Goal: Task Accomplishment & Management: Contribute content

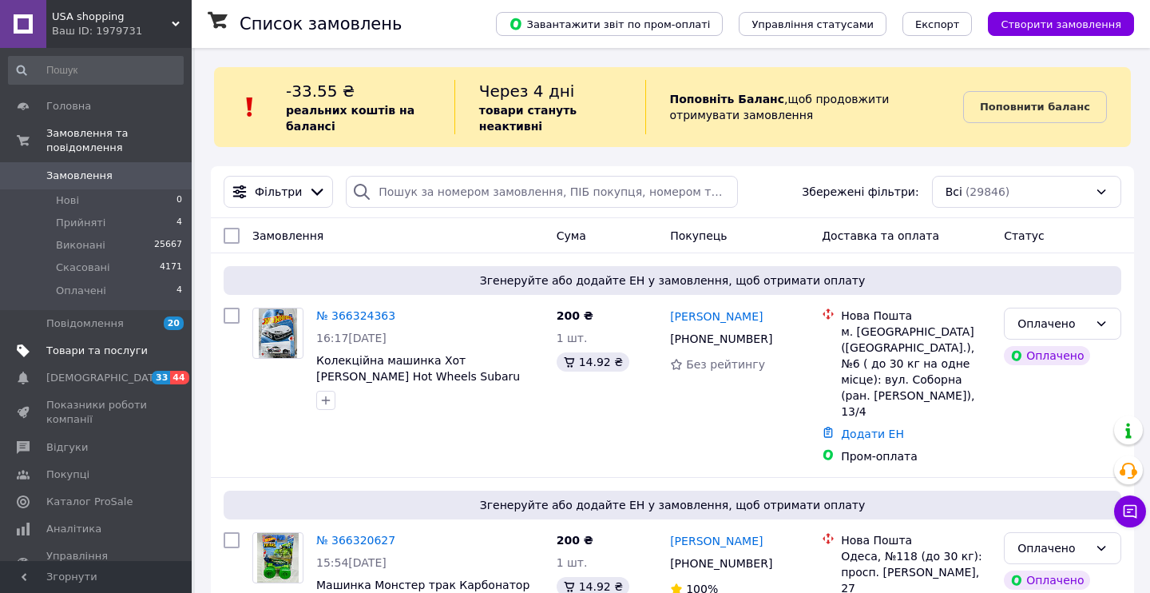
click at [68, 343] on span "Товари та послуги" at bounding box center [96, 350] width 101 height 14
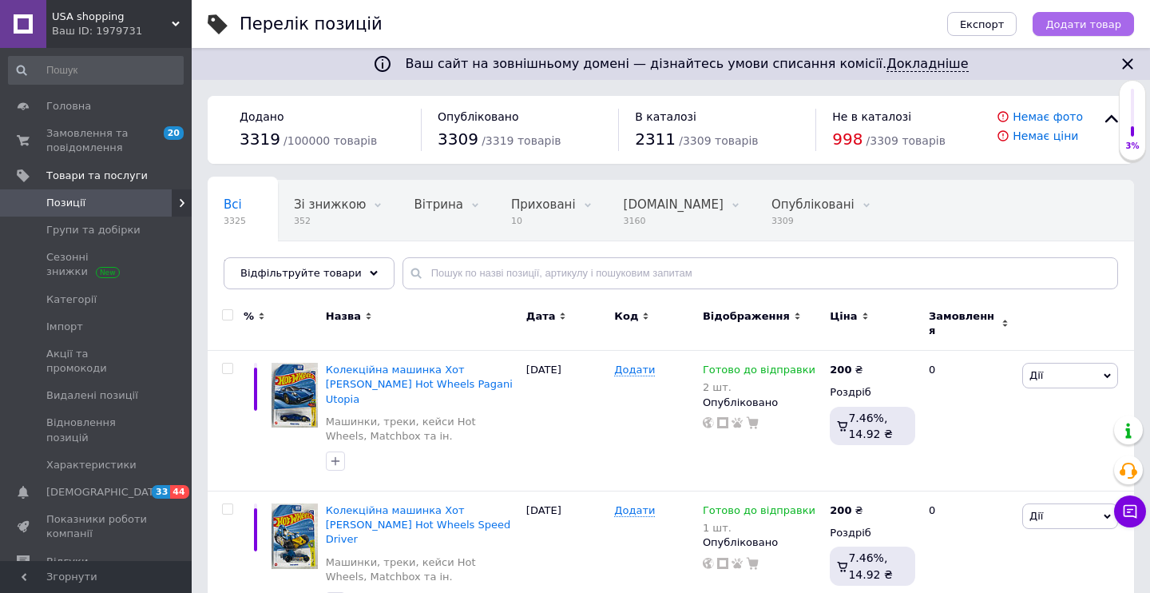
click at [1085, 25] on span "Додати товар" at bounding box center [1083, 24] width 76 height 12
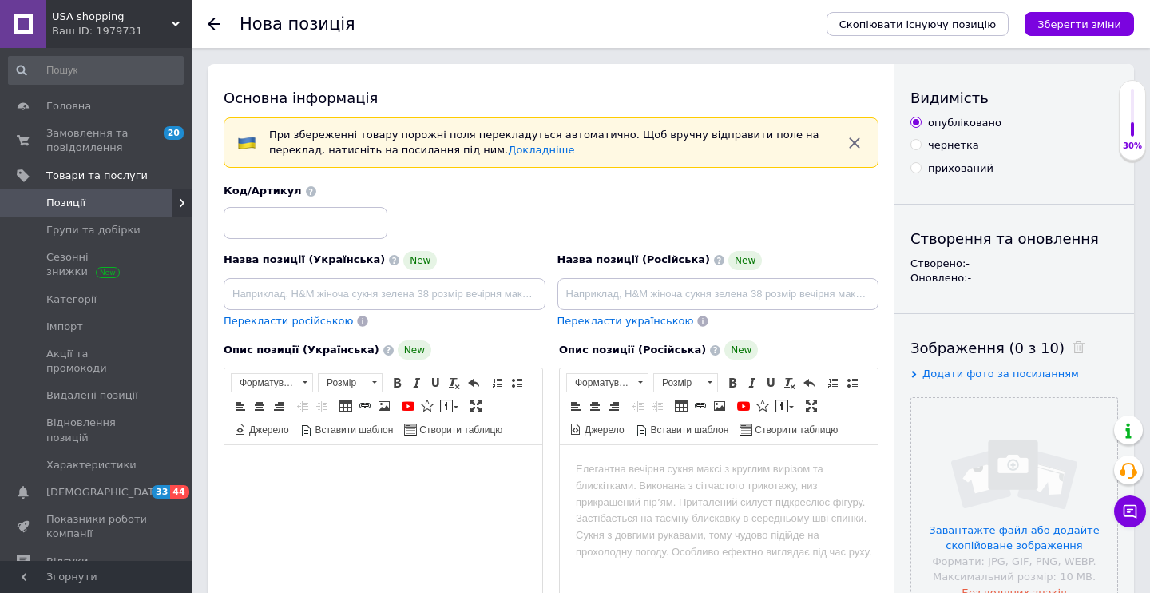
click at [384, 464] on body "Редактор, 85708F41-DB4E-48D2-90DF-C66C416395ED" at bounding box center [383, 469] width 286 height 17
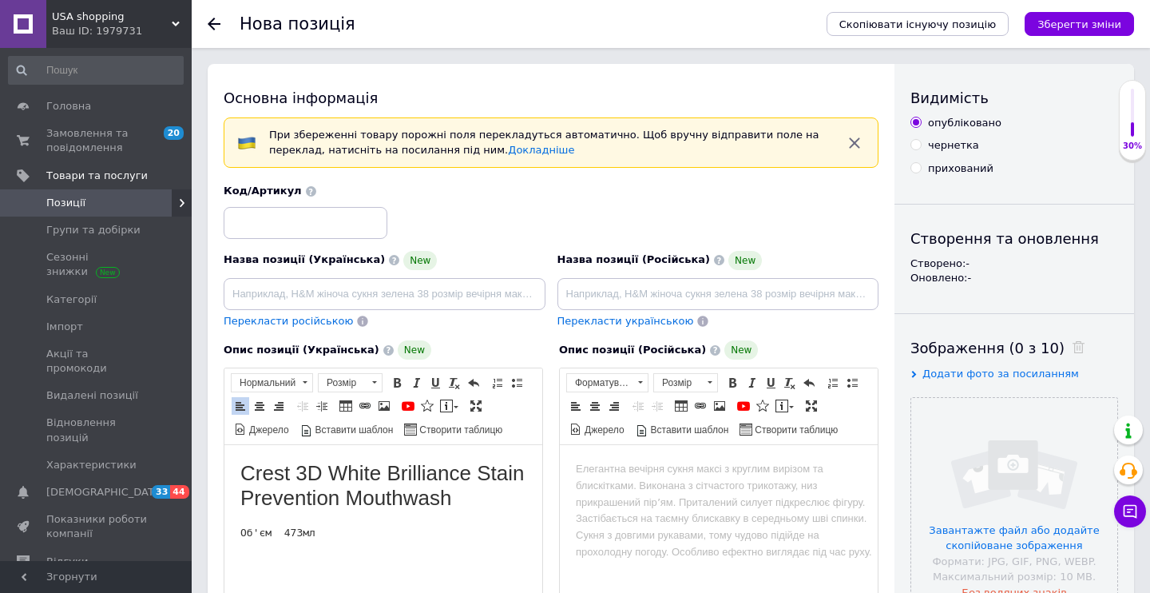
click at [222, 529] on div "Опис позиції (Українська) New Crest 3D White Brilliance Stain Prevention Mouthw…" at bounding box center [383, 513] width 335 height 363
click at [236, 529] on html "Crest 3D White Brilliance Stain Prevention Mouthwash Об'єм 473мл" at bounding box center [383, 545] width 318 height 200
click at [420, 527] on h1 "Об'єм 473мл" at bounding box center [383, 537] width 286 height 25
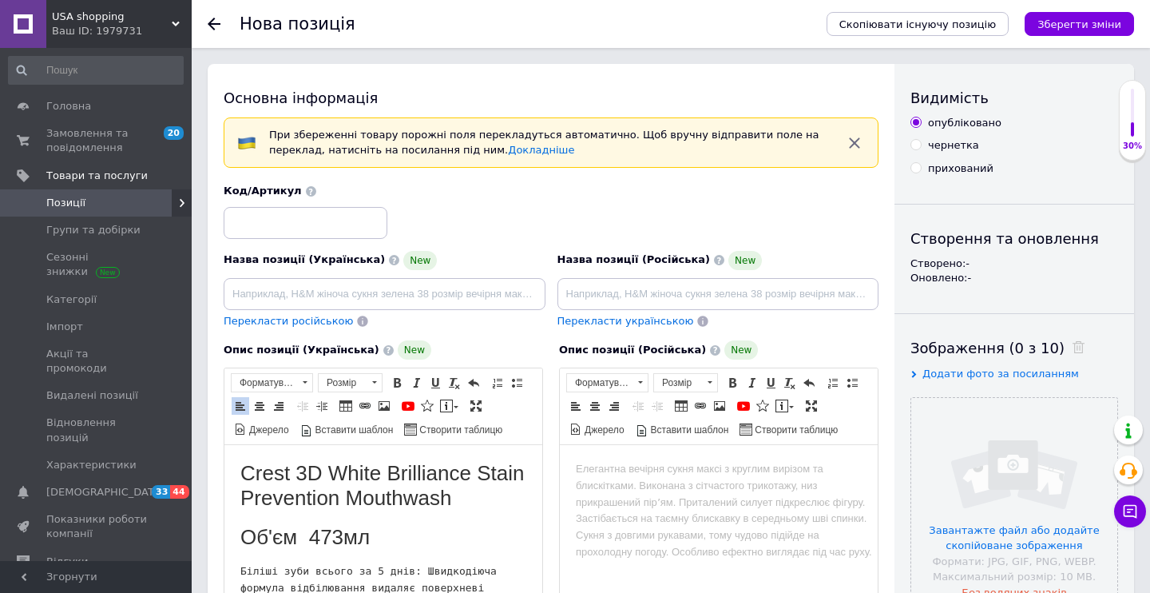
scroll to position [34, 0]
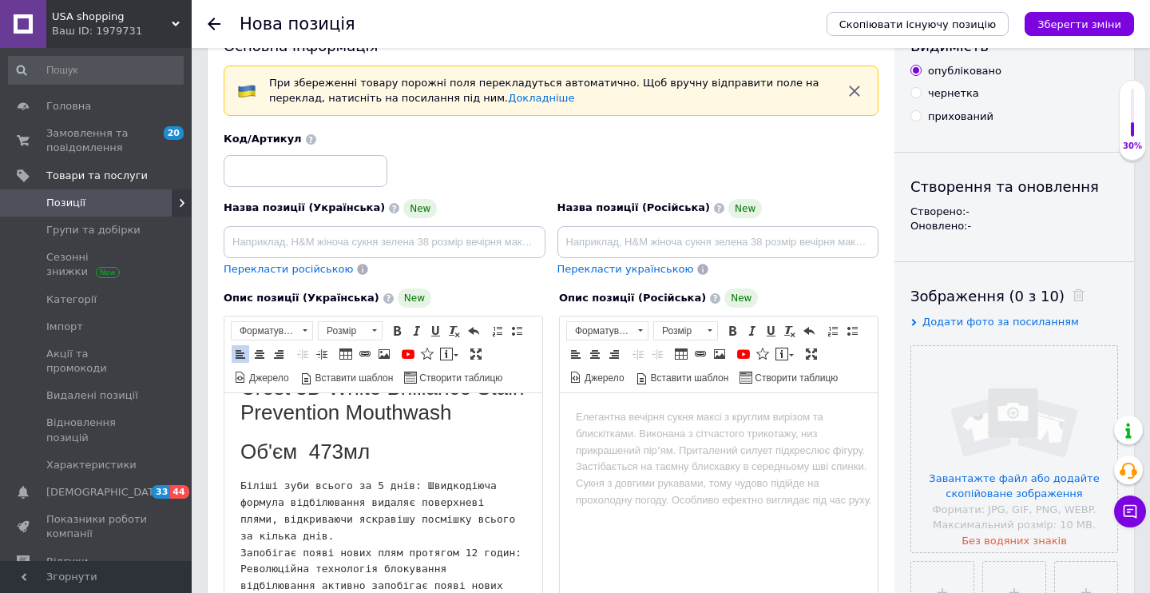
click at [238, 486] on html "Crest 3D White Brilliance Stain Prevention Mouthwash Об'єм 473мл Біліші зуби вс…" at bounding box center [383, 459] width 318 height 200
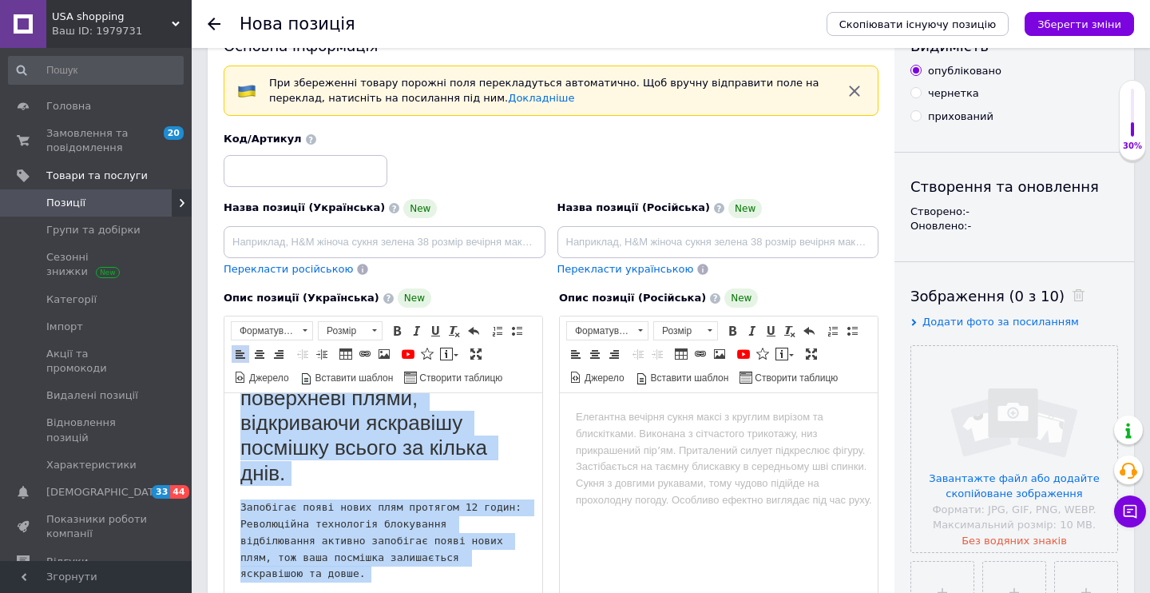
scroll to position [156, 0]
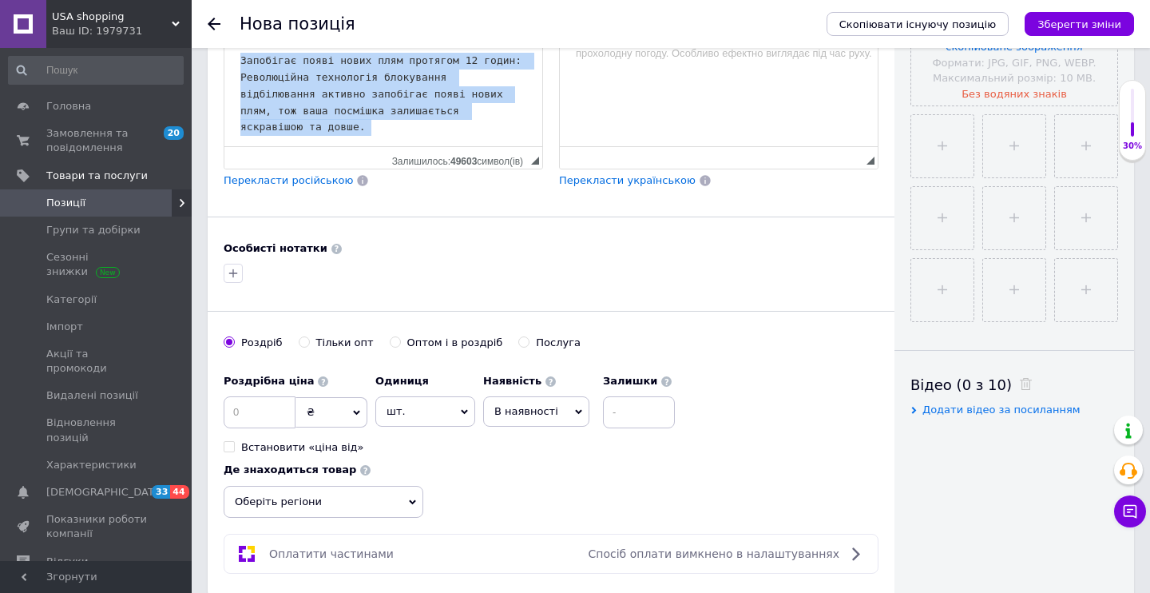
drag, startPoint x: 255, startPoint y: 48, endPoint x: 366, endPoint y: 652, distance: 613.9
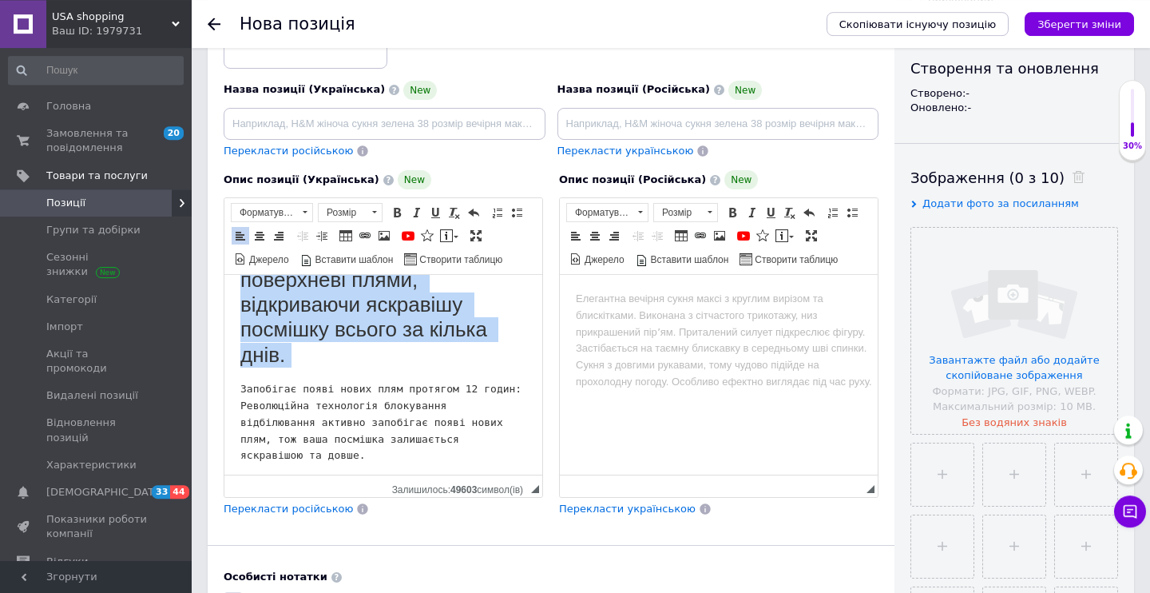
scroll to position [58, 0]
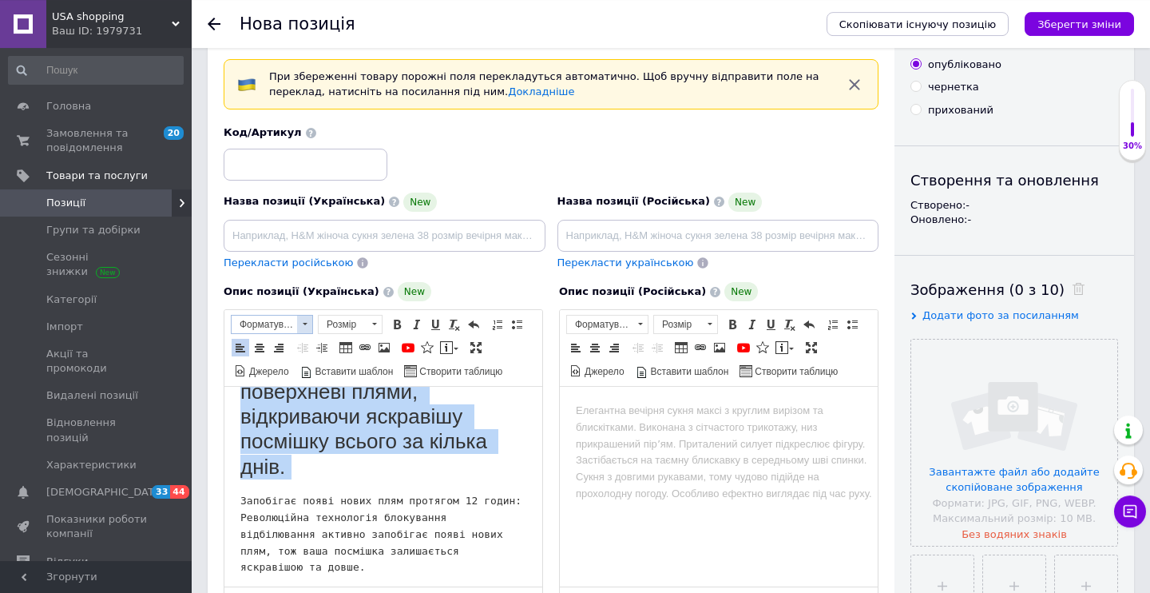
click at [310, 329] on span at bounding box center [304, 324] width 15 height 18
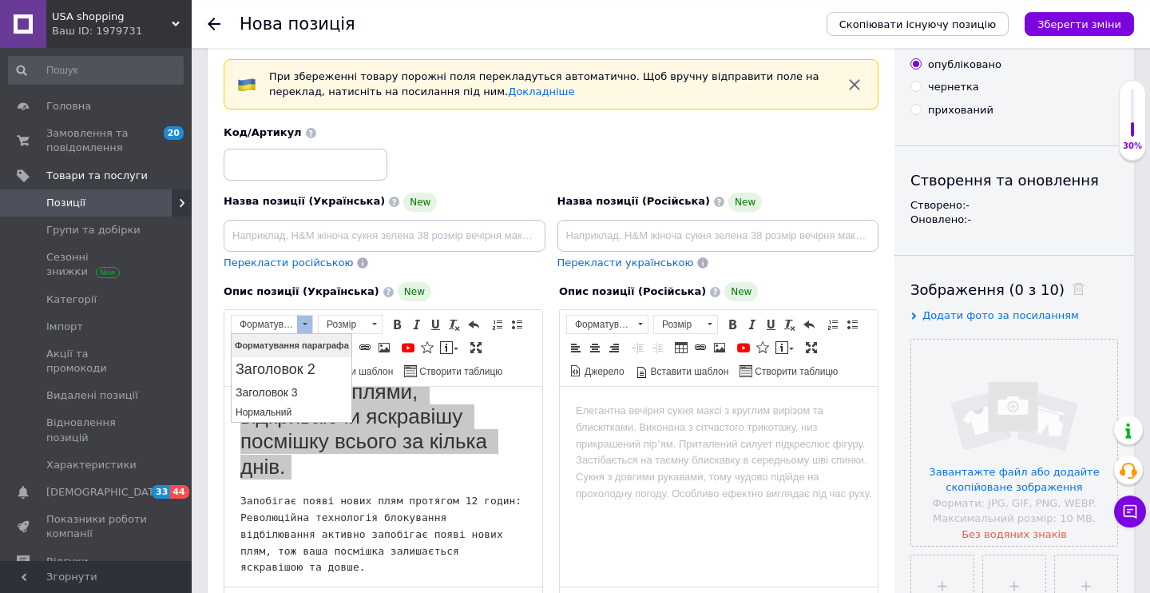
scroll to position [0, 0]
click at [303, 415] on p "Нормальний" at bounding box center [292, 412] width 113 height 11
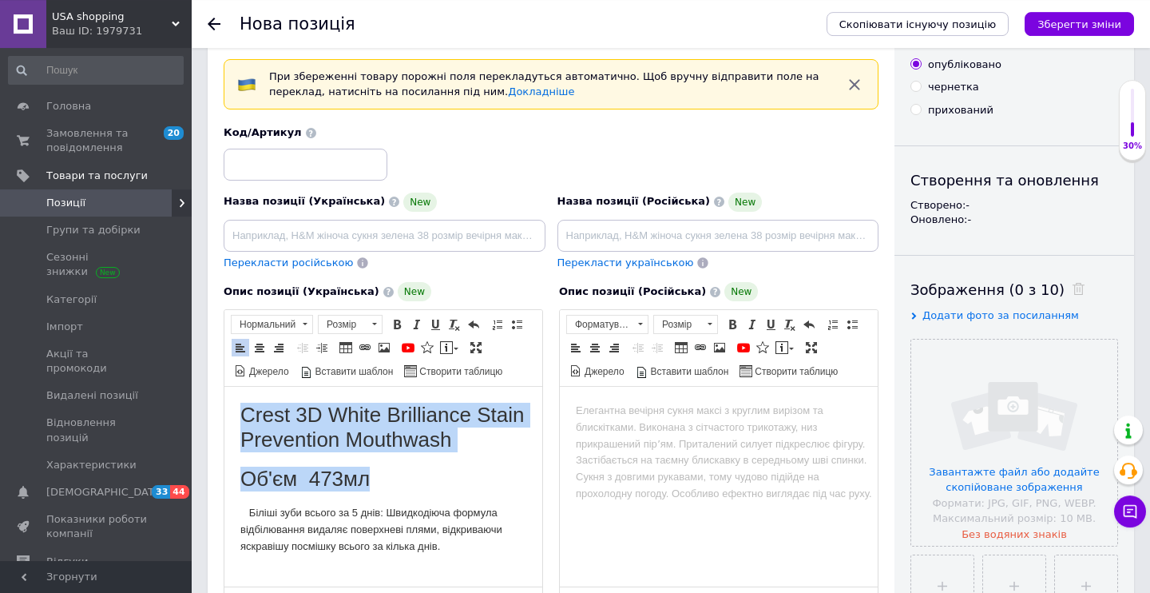
drag, startPoint x: 374, startPoint y: 468, endPoint x: 229, endPoint y: 422, distance: 151.8
click at [229, 422] on html "Crest 3D White Brilliance Stain Prevention Mouthwash Об'єм 473мл Біліші зуби вс…" at bounding box center [383, 487] width 318 height 200
click at [296, 323] on span "Форматування" at bounding box center [264, 324] width 65 height 18
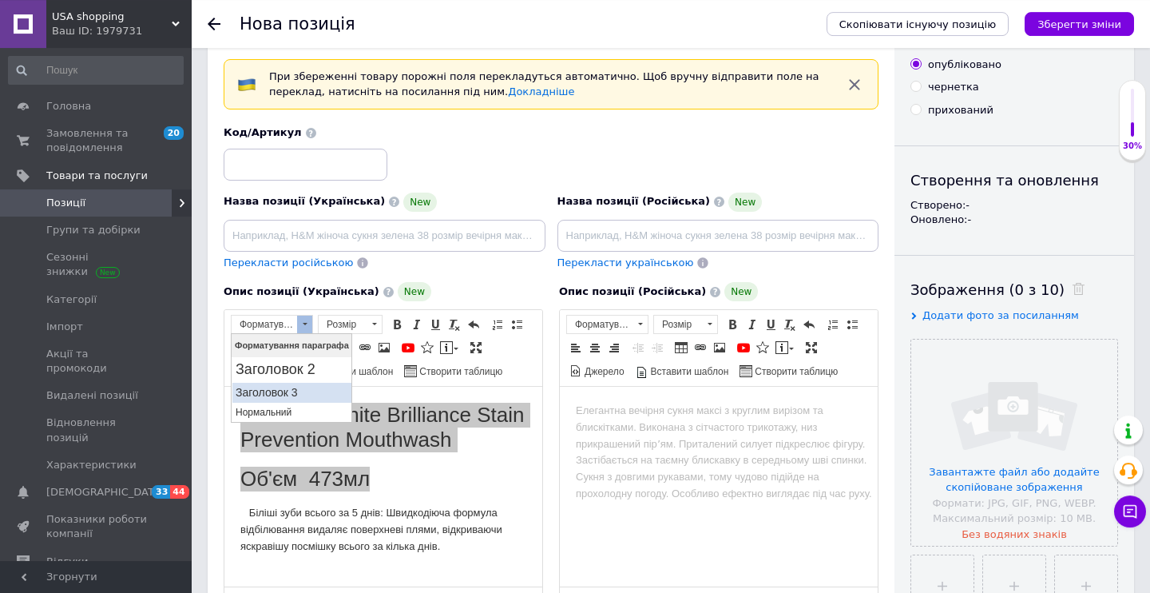
click at [306, 391] on h3 "Заголовок 3" at bounding box center [292, 393] width 113 height 14
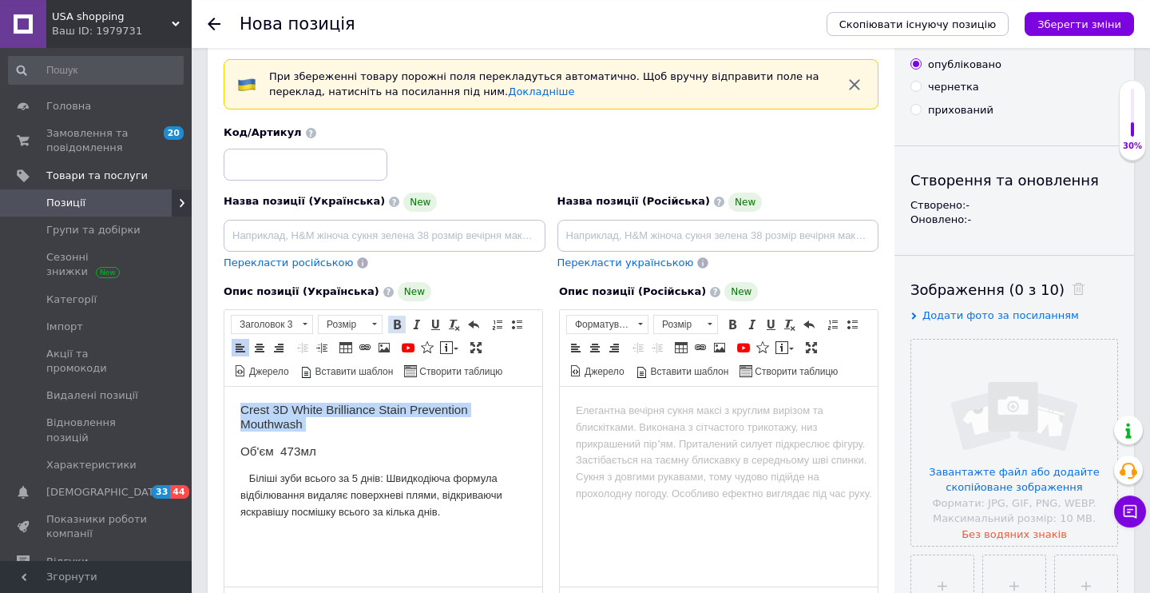
click at [397, 328] on span at bounding box center [397, 324] width 13 height 13
click at [275, 545] on p "Редактор, 85708F41-DB4E-48D2-90DF-C66C416395ED" at bounding box center [383, 539] width 286 height 17
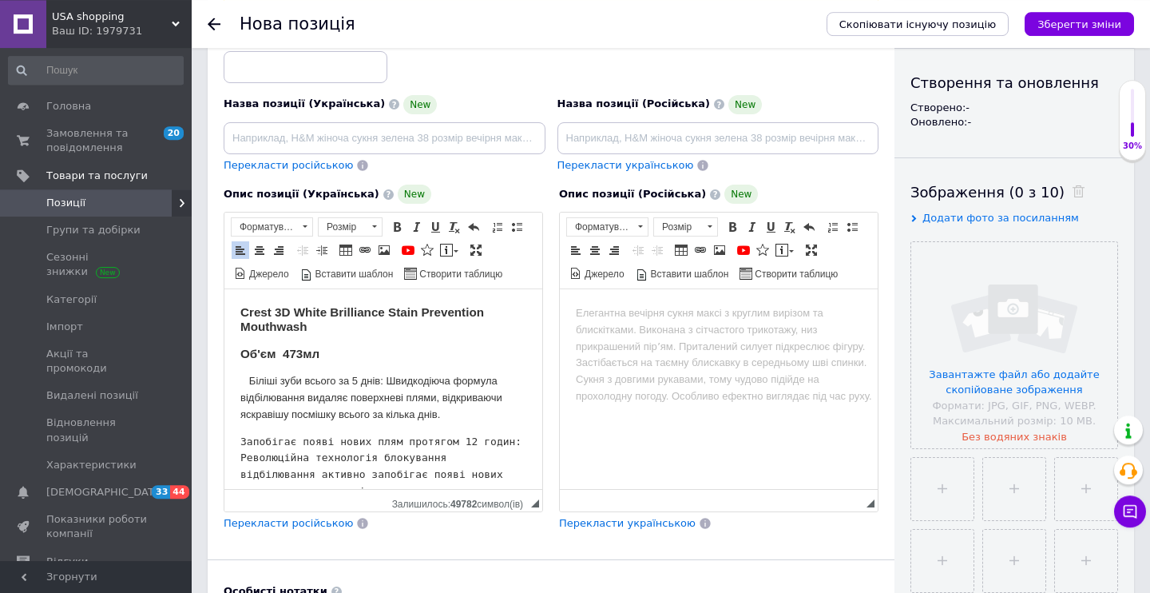
scroll to position [9, 0]
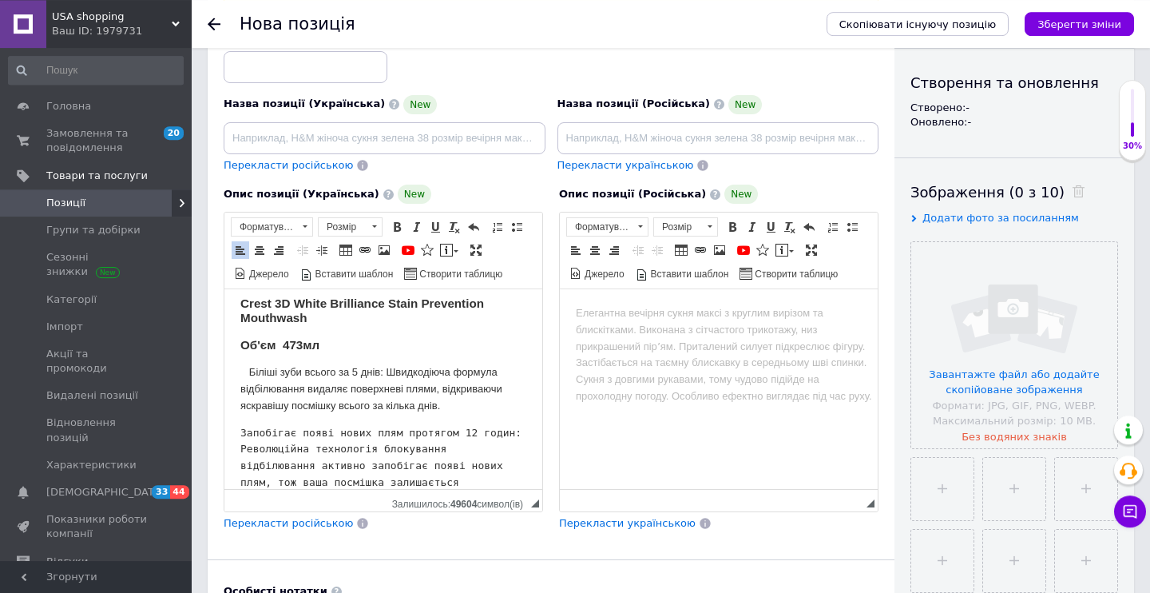
click at [234, 434] on html "Crest 3D White Brilliance Stain Prevention Mouthwash Об'єм 473мл Біліші зуби вс…" at bounding box center [383, 380] width 318 height 200
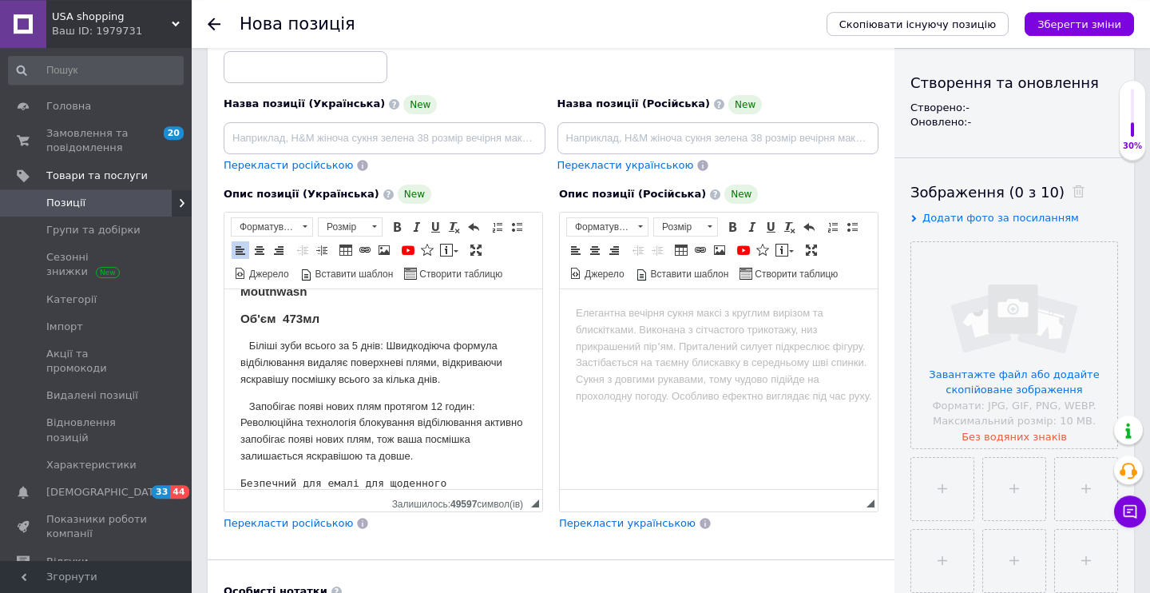
scroll to position [86, 0]
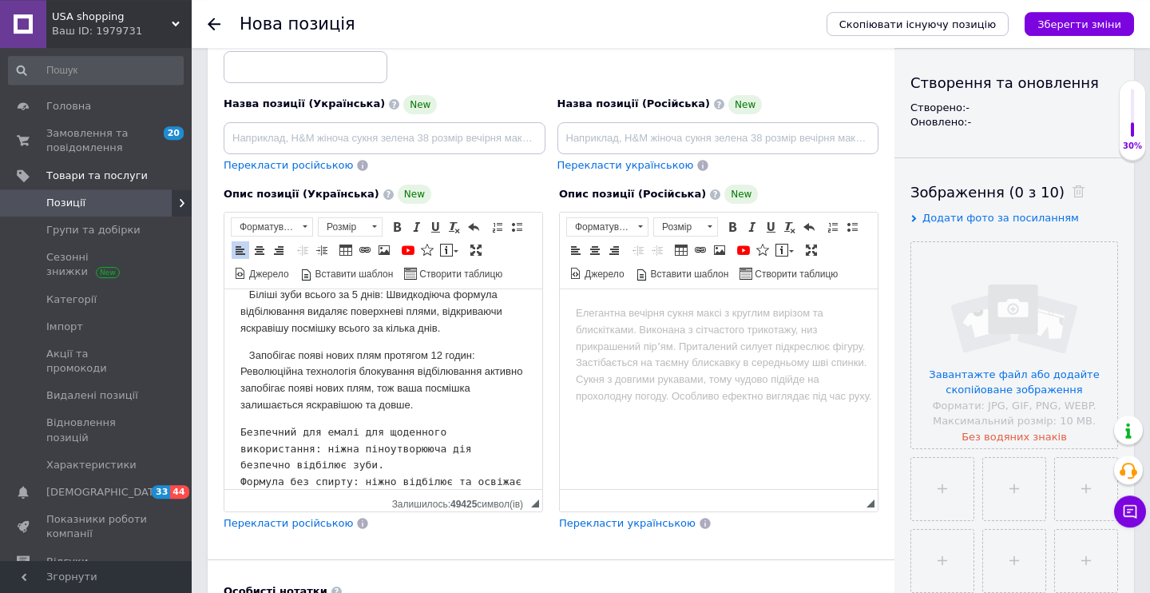
click at [235, 403] on html "Crest 3D White Brilliance Stain Prevention Mouthwash Об'єм 473мл Біліші зуби вс…" at bounding box center [383, 303] width 318 height 200
click at [237, 403] on html "Crest 3D White Brilliance Stain Prevention Mouthwash Об'єм 473мл Біліші зуби вс…" at bounding box center [383, 303] width 318 height 200
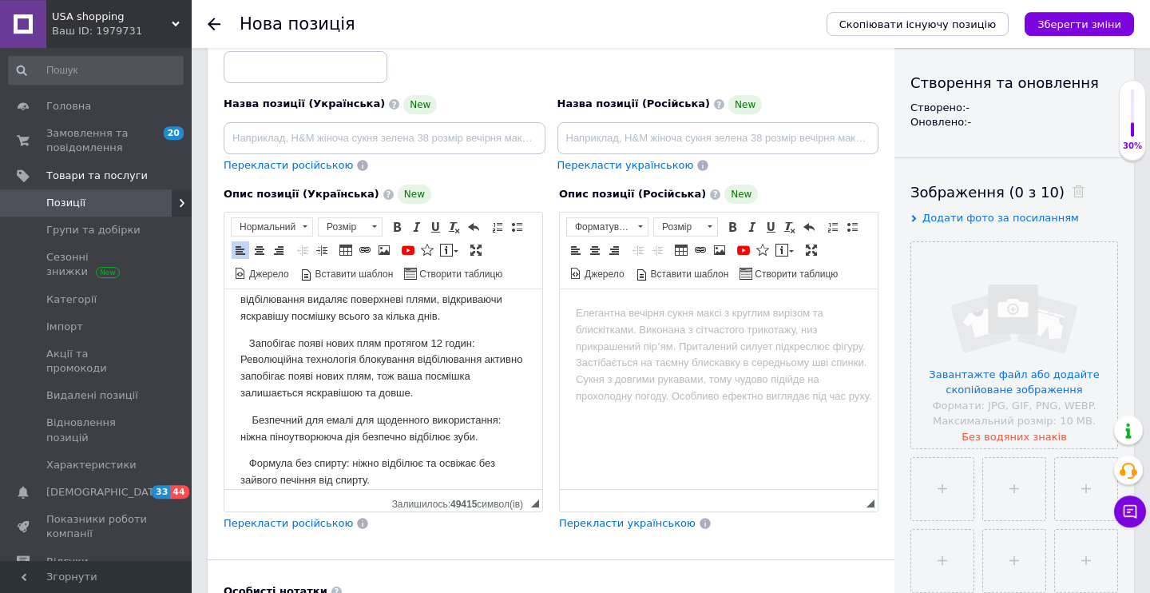
click at [401, 484] on p "Формула без спирту: ніжно відбілює та освіжає без зайвого печіння від спирту." at bounding box center [383, 472] width 286 height 34
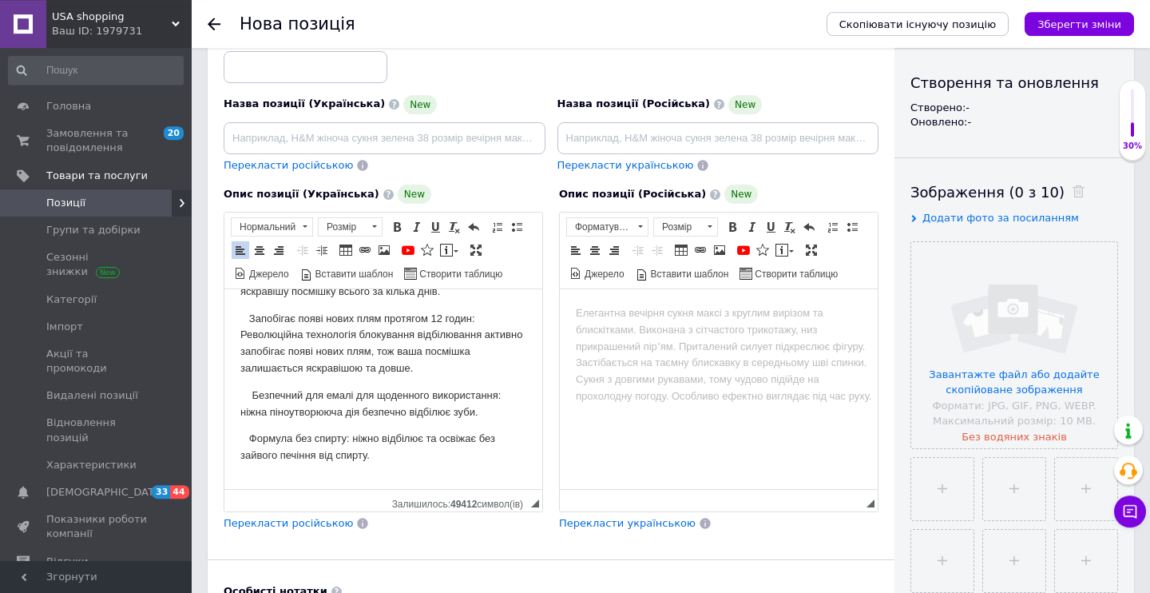
scroll to position [157, 0]
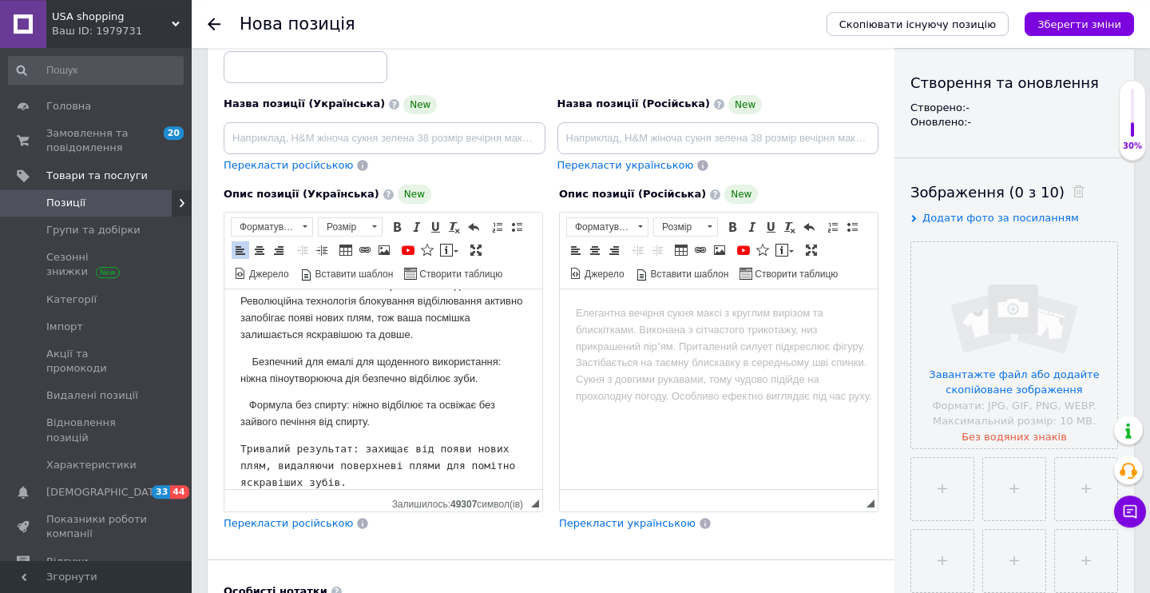
click at [234, 332] on html "Crest 3D White Brilliance Stain Prevention Mouthwash Об'єм 473мл Біліші зуби вс…" at bounding box center [383, 233] width 318 height 200
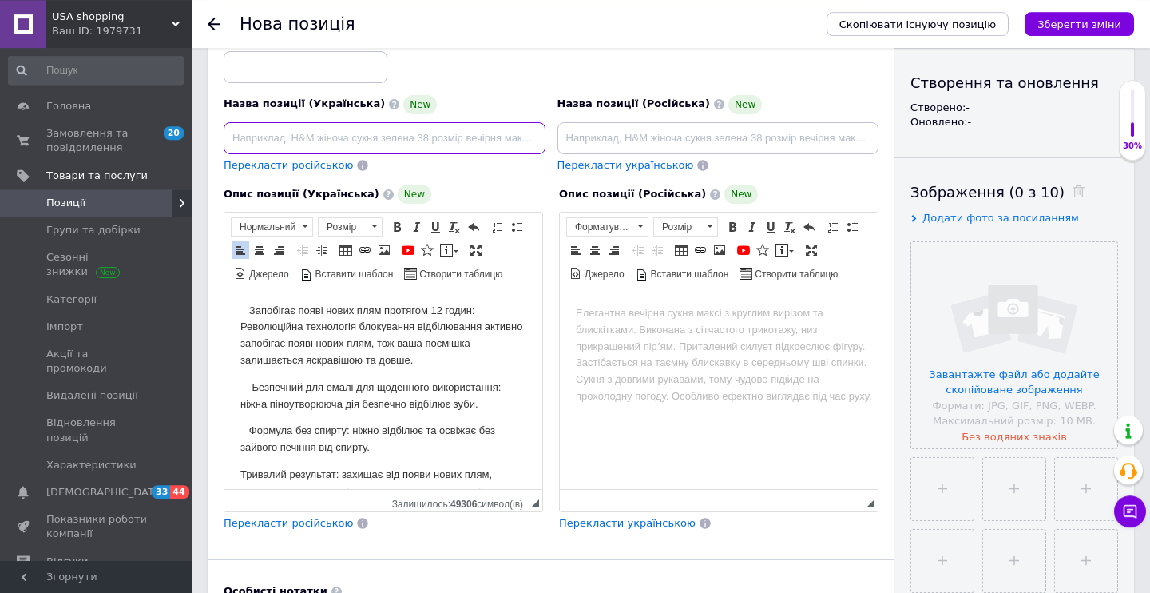
click at [325, 142] on input at bounding box center [385, 138] width 322 height 32
type input "В"
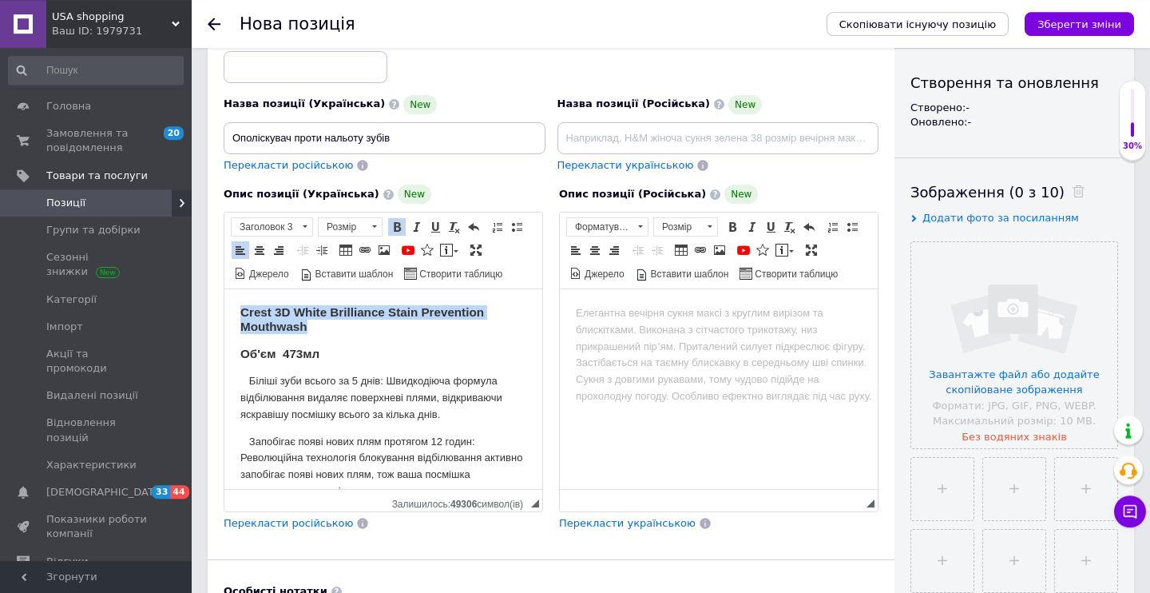
drag, startPoint x: 236, startPoint y: 309, endPoint x: 317, endPoint y: 324, distance: 82.1
click at [317, 324] on html "Crest 3D White Brilliance Stain Prevention Mouthwash Об'єм 473мл Біліші зуби вс…" at bounding box center [383, 389] width 318 height 200
copy span "Crest 3D White Brilliance Stain Prevention Mouthwash"
click at [288, 518] on span "Перекласти російською" at bounding box center [288, 523] width 129 height 12
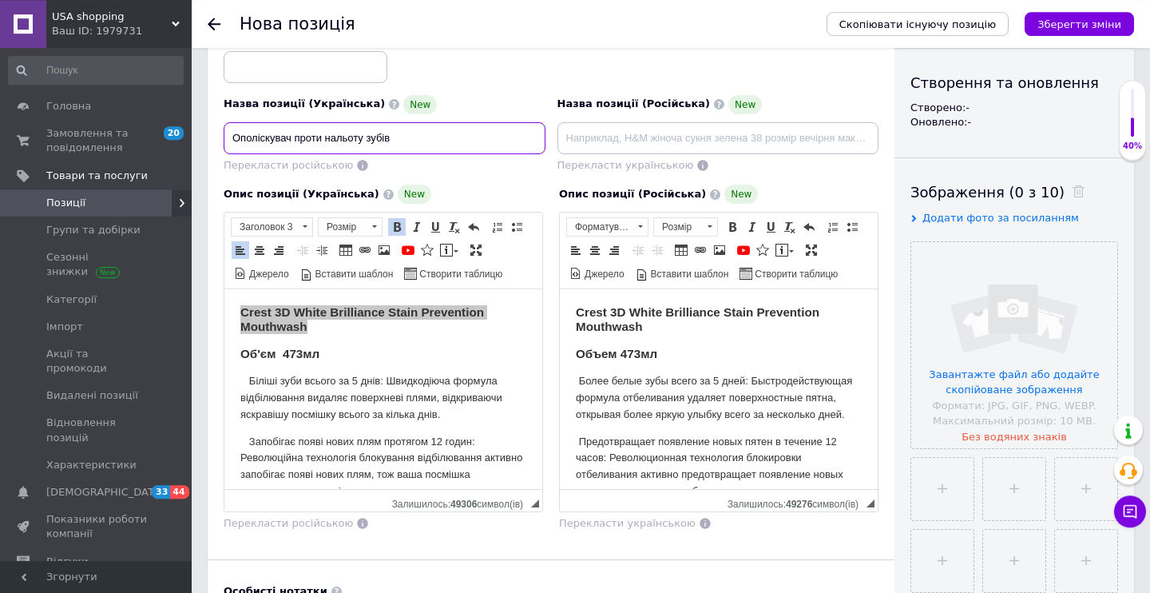
click at [431, 141] on input "Ополіскувач проти нальоту зубів" at bounding box center [385, 138] width 322 height 32
paste input "Crest 3D White Brilliance Stain Prevention Mouthwash"
drag, startPoint x: 534, startPoint y: 144, endPoint x: 215, endPoint y: 142, distance: 319.5
click at [224, 142] on input "Ополіскувач проти нальоту зубів Crest 3D White Brilliance Stain Prevention Mout…" at bounding box center [385, 138] width 322 height 32
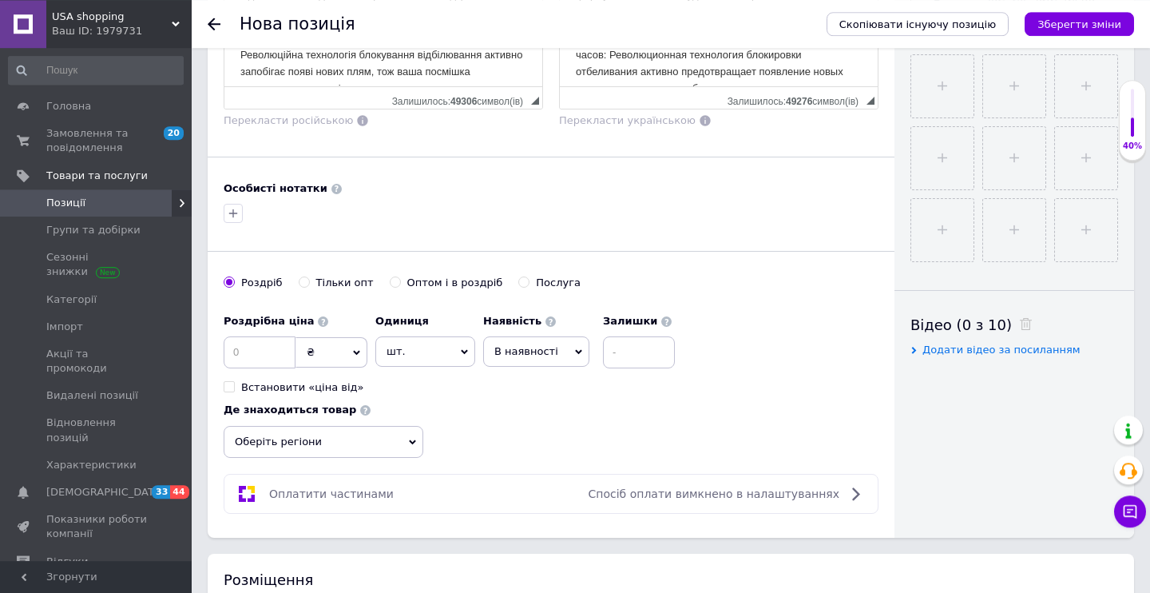
scroll to position [569, 0]
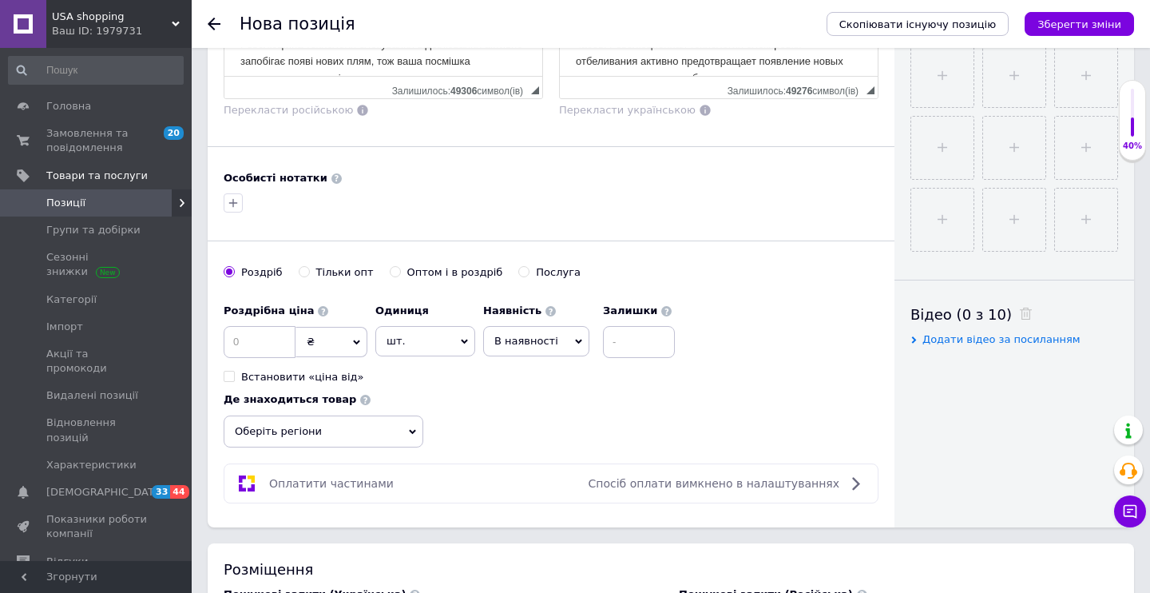
type input "Ополіскувач проти нальоту зубів Crest 3D White Brilliance Stain Prevention Mout…"
click at [530, 356] on span "В наявності" at bounding box center [536, 341] width 106 height 30
click at [539, 442] on li "Готово до відправки" at bounding box center [536, 441] width 105 height 37
click at [670, 338] on input at bounding box center [682, 342] width 72 height 32
type input "2"
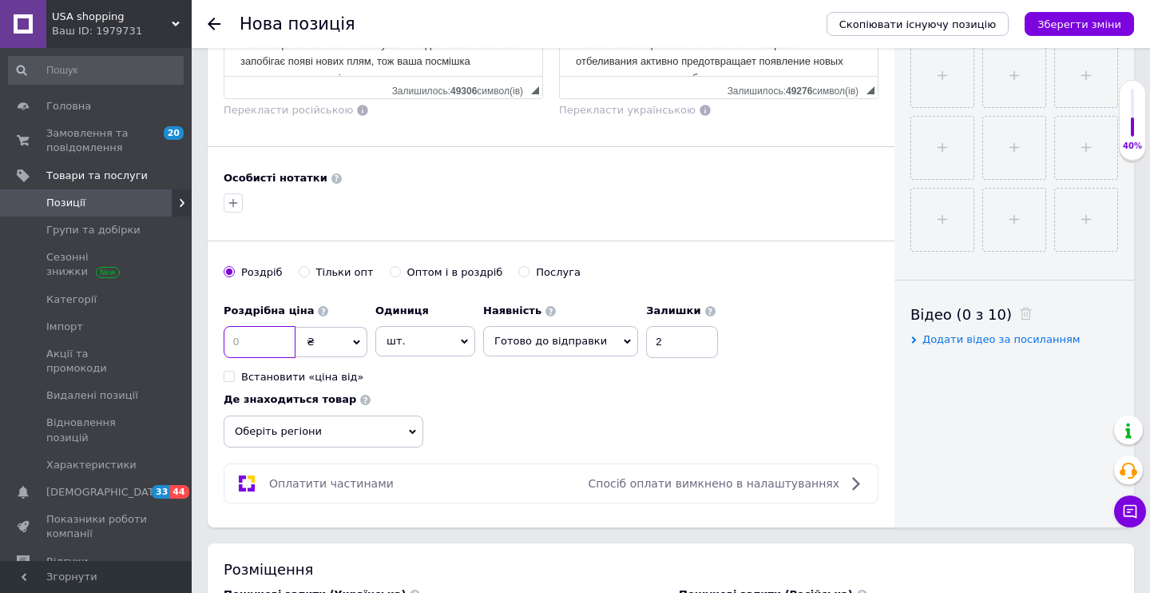
click at [252, 347] on input at bounding box center [260, 342] width 72 height 32
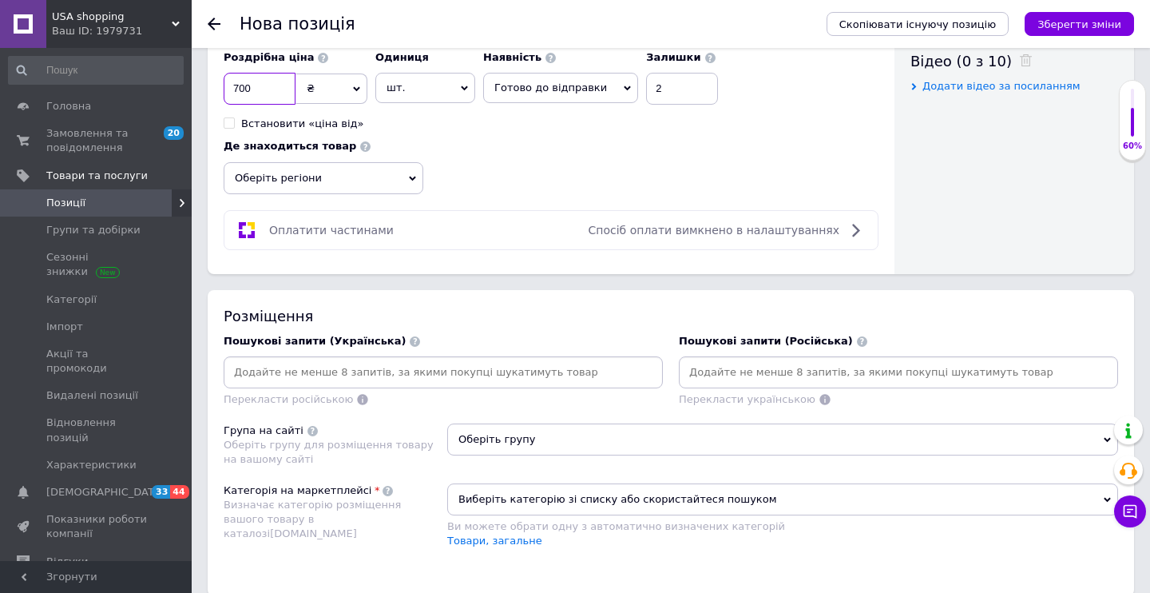
scroll to position [824, 0]
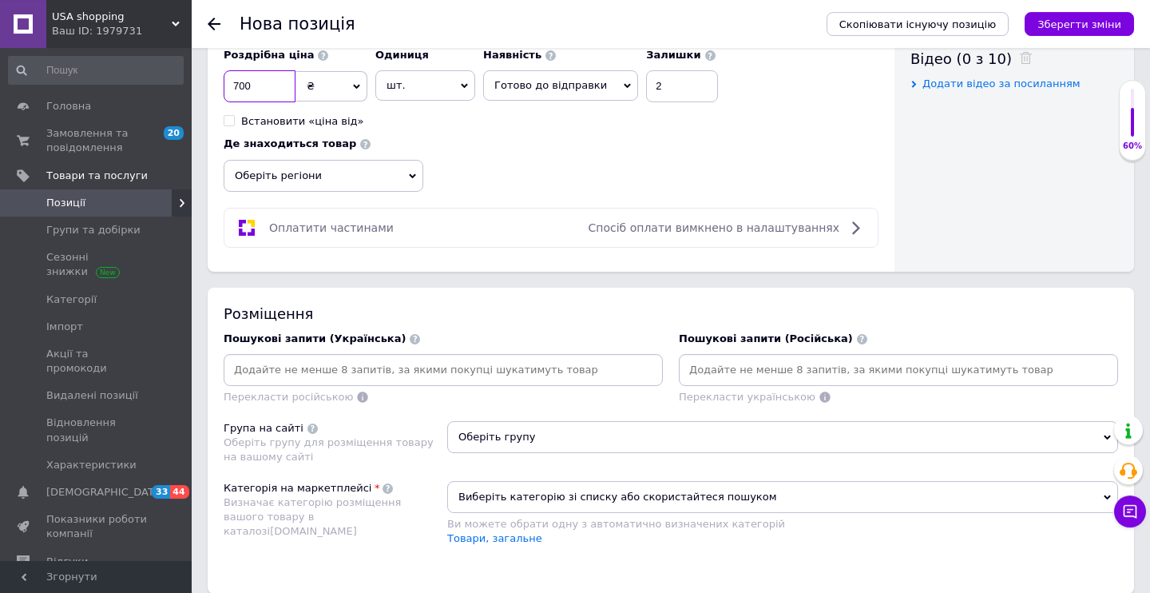
type input "700"
click at [476, 368] on input at bounding box center [443, 370] width 433 height 24
paste input "Ополіскувач проти нальоту зубів Crest 3D White Brilliance Stain Prevention Mout…"
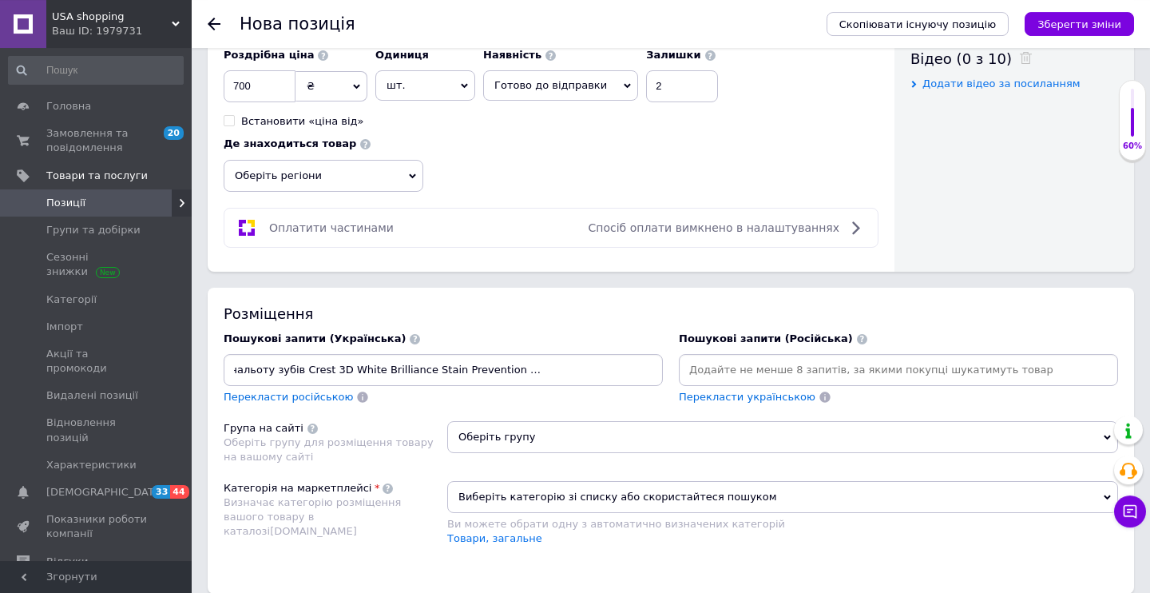
type input "Ополіскувач проти нальоту зубів Crest 3D White Brilliance Stain Prevention Mout…"
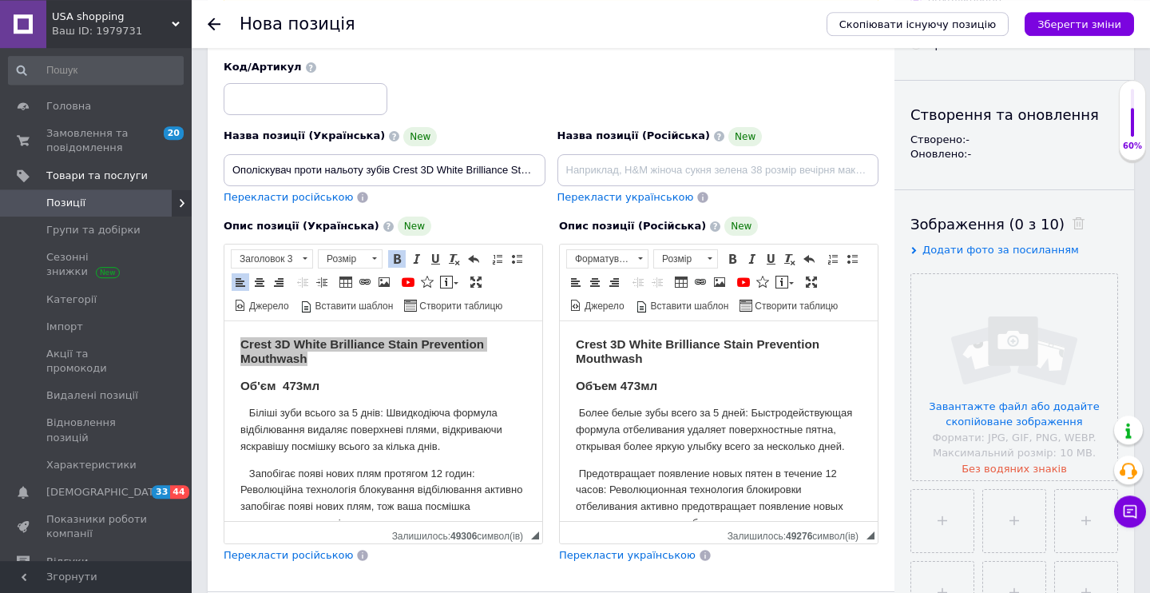
scroll to position [95, 0]
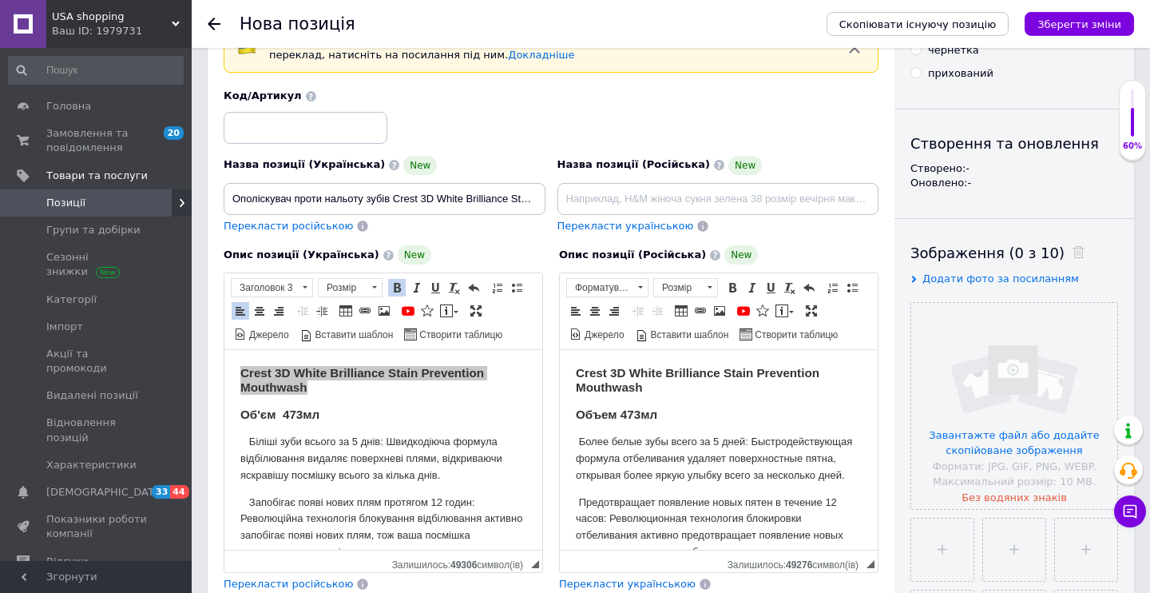
click at [307, 228] on span "Перекласти російською" at bounding box center [288, 226] width 129 height 12
click at [261, 384] on span "Crest 3D White Brilliance Stain Prevention Mouthwash" at bounding box center [362, 380] width 244 height 28
type input "Ополаскиватель против налета зубов Crest 3D White Brilliance Stain Prevention M…"
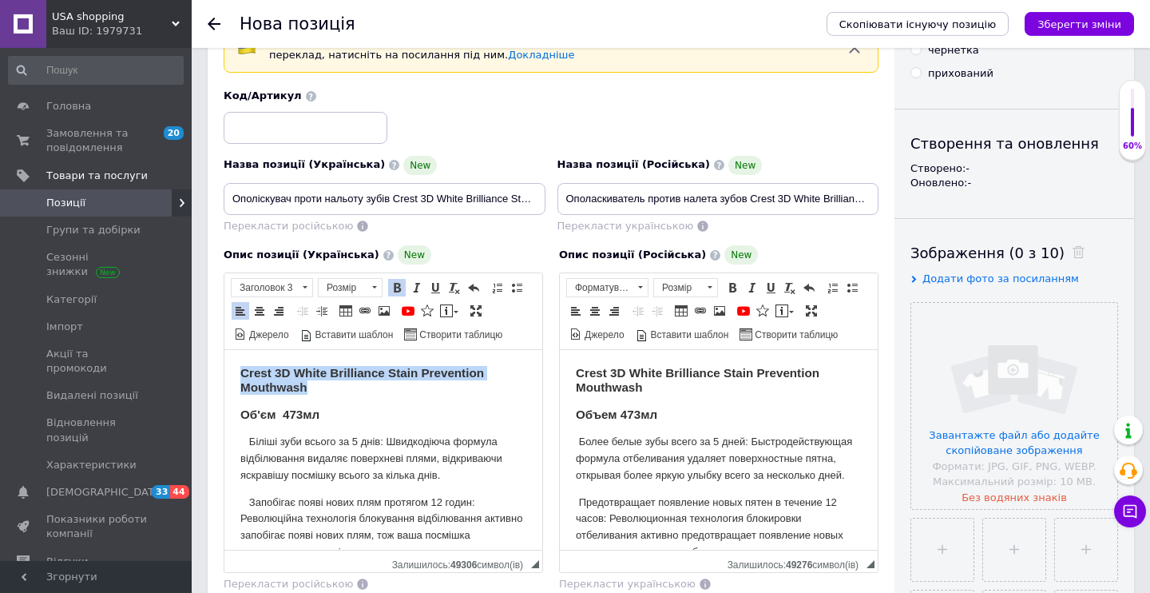
drag, startPoint x: 243, startPoint y: 366, endPoint x: 330, endPoint y: 383, distance: 88.7
click at [330, 383] on h3 "Crest 3D White Brilliance Stain Prevention Mouthwash" at bounding box center [383, 381] width 286 height 30
copy span "Crest 3D White Brilliance Stain Prevention Mouthwash"
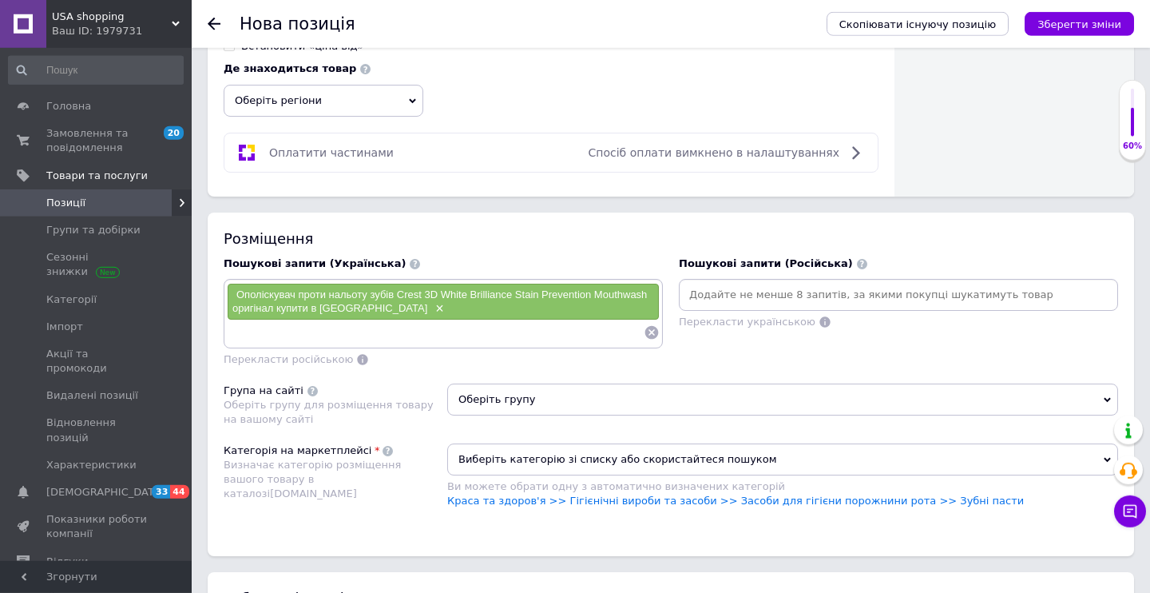
scroll to position [930, 0]
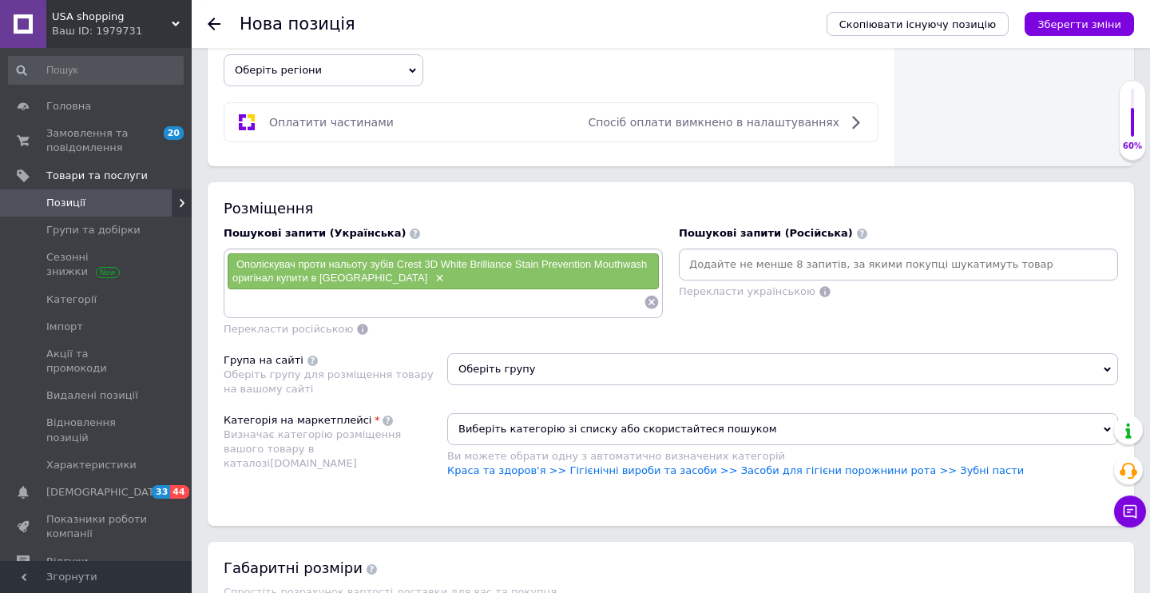
click at [595, 301] on input at bounding box center [435, 302] width 417 height 24
type input "ополіскувач порожнини рота Crest 3D White Brilliance Stain Prevention Mouthwash…"
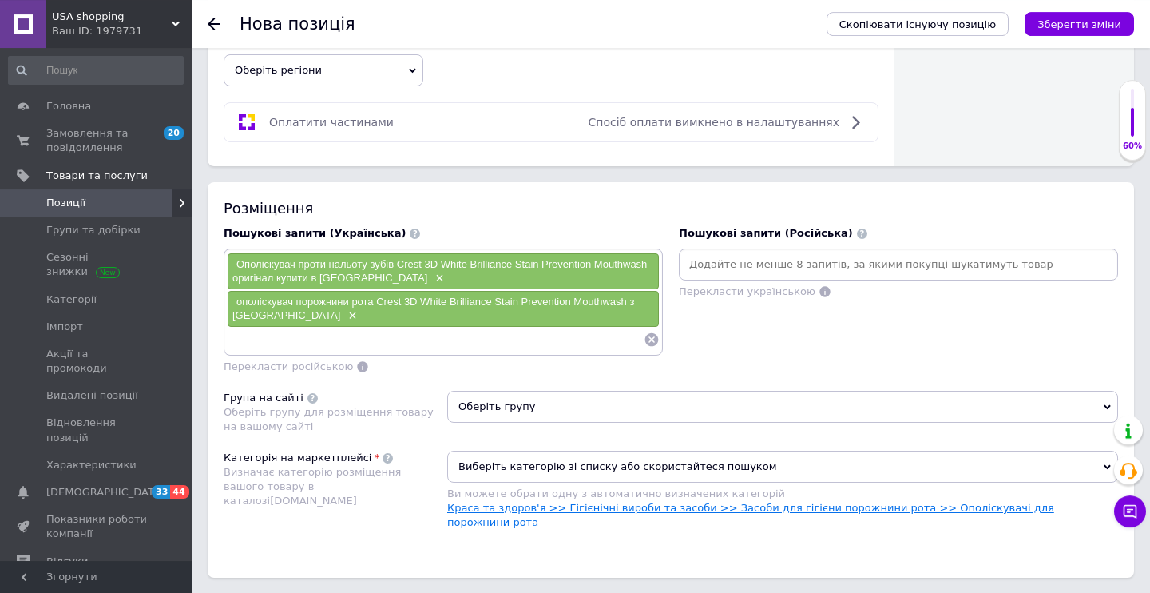
click at [968, 505] on link "Краса та здоров'я >> Гігієнічні вироби та засоби >> Засоби для гігієни порожнин…" at bounding box center [750, 515] width 607 height 26
click at [541, 410] on span "Оберіть групу" at bounding box center [782, 407] width 671 height 32
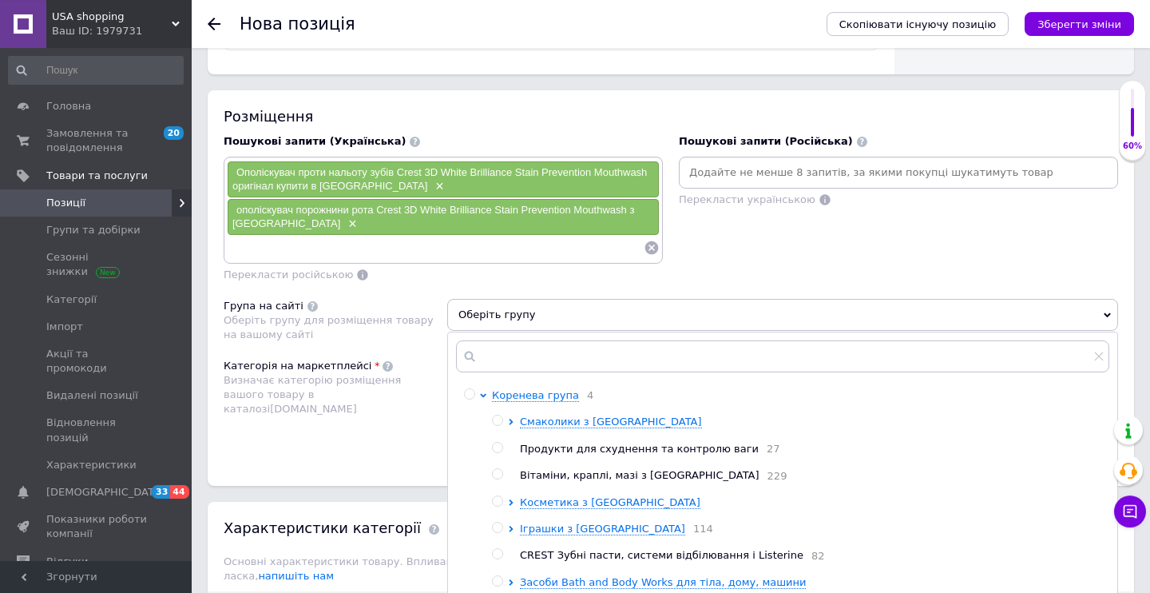
scroll to position [1059, 0]
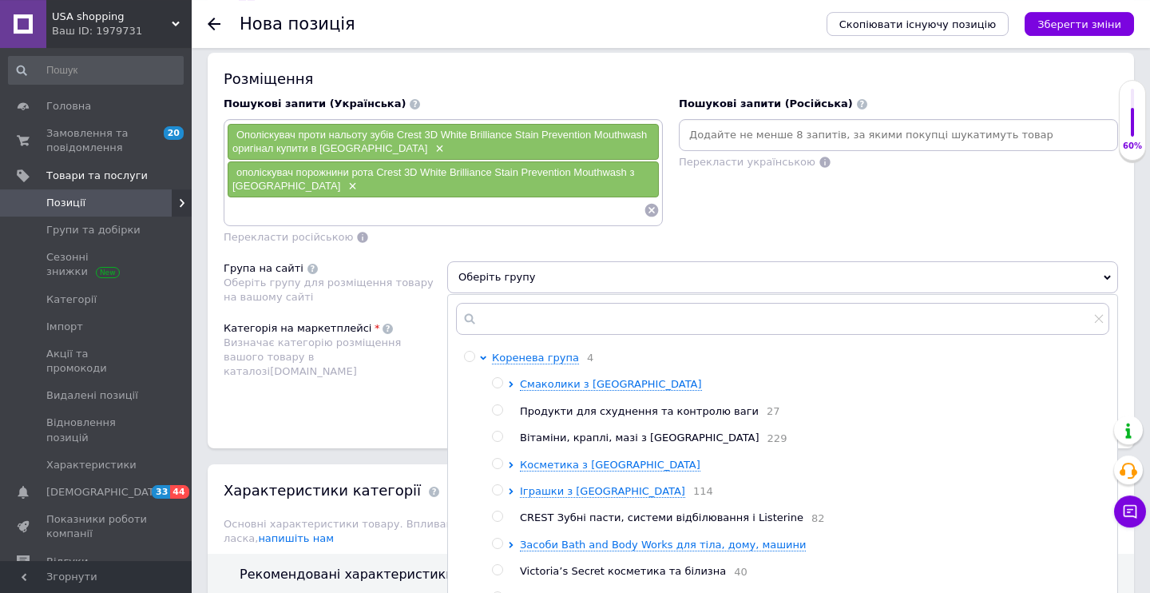
click at [498, 517] on ul "Смаколики з [GEOGRAPHIC_DATA] Продукти для схуднення та контролю ваги 27 Вітамі…" at bounding box center [800, 518] width 617 height 282
click at [498, 520] on input "radio" at bounding box center [497, 516] width 10 height 10
radio input "true"
click at [389, 393] on div "Категорія на маркетплейсі Визначає категорію розміщення вашого товару в каталоз…" at bounding box center [336, 369] width 224 height 96
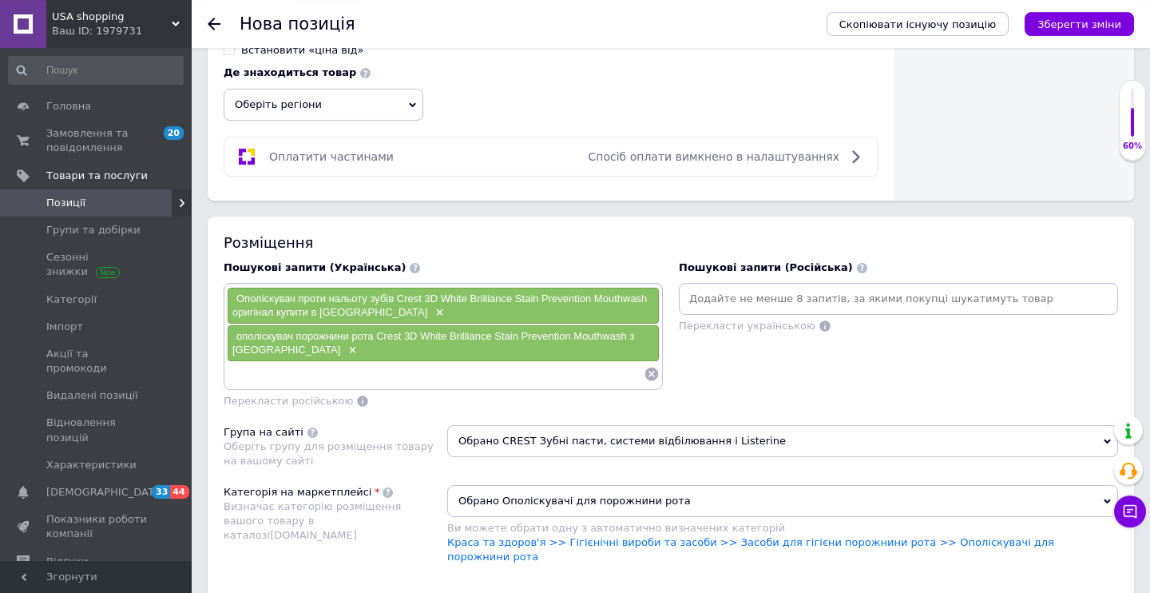
scroll to position [871, 0]
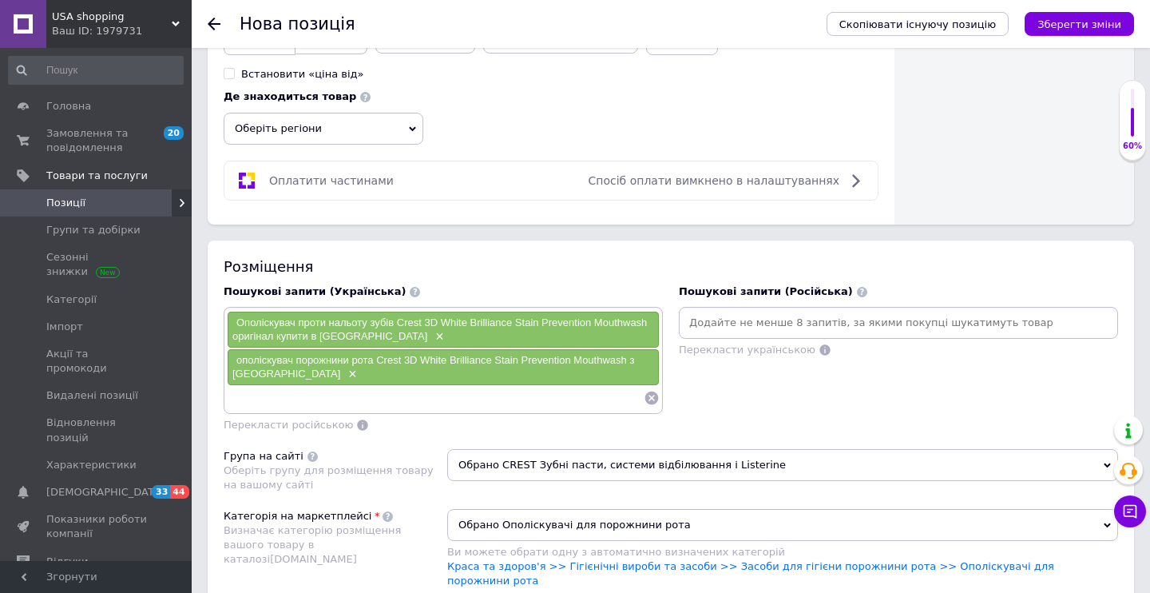
click at [491, 393] on input at bounding box center [435, 398] width 417 height 24
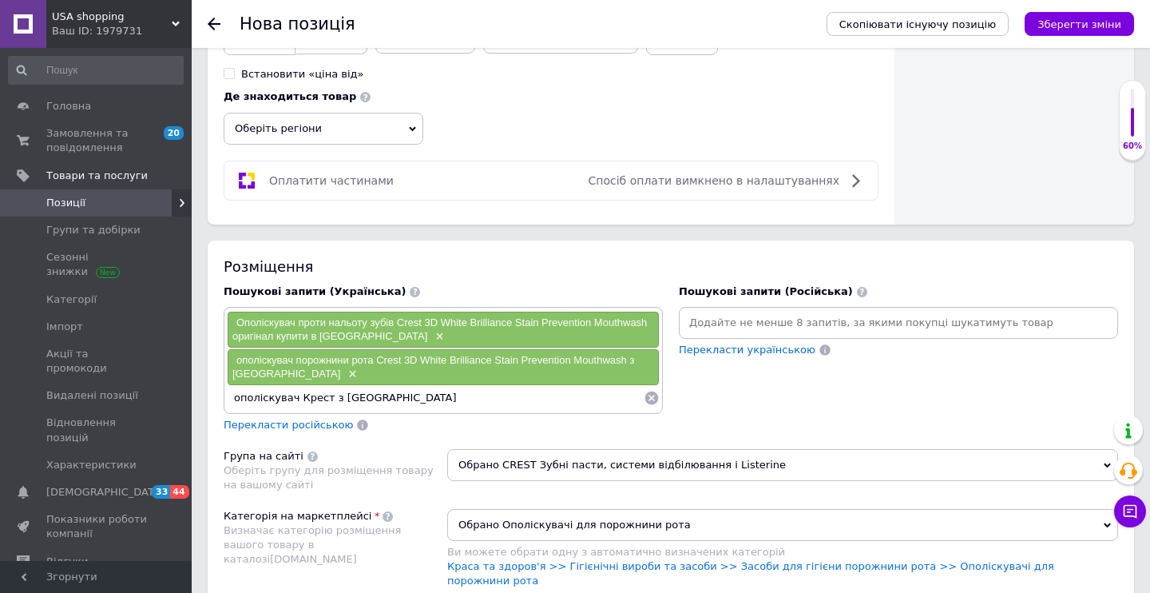
type input "ополіскувач Крест з [GEOGRAPHIC_DATA]"
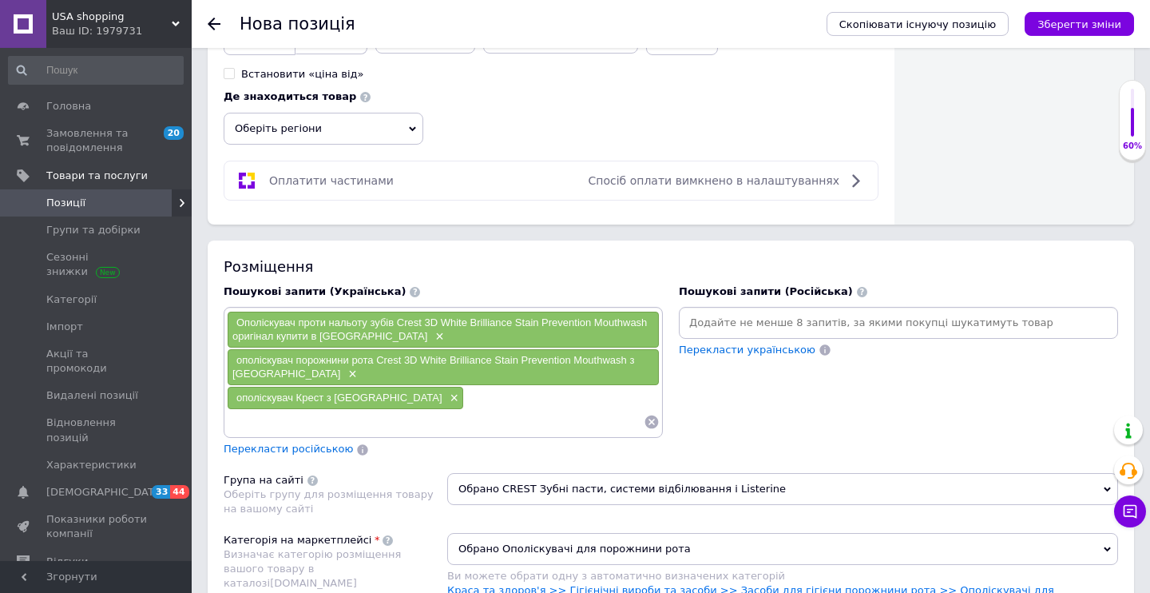
click at [296, 442] on span "Перекласти російською" at bounding box center [288, 448] width 129 height 12
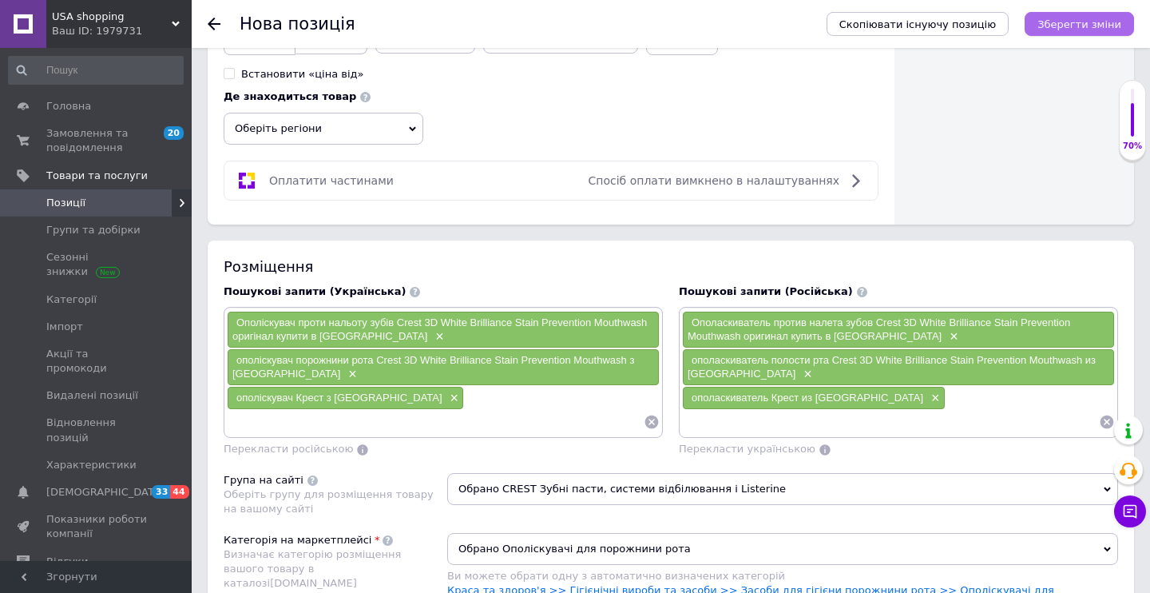
click at [1083, 15] on button "Зберегти зміни" at bounding box center [1079, 24] width 109 height 24
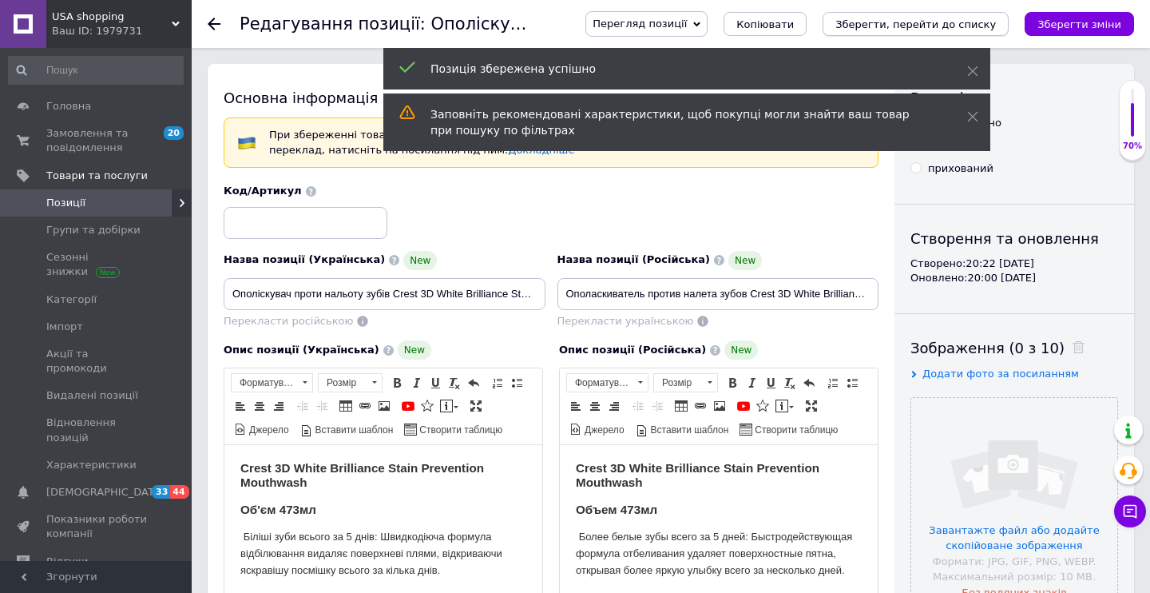
click at [970, 21] on icon "Зберегти, перейти до списку" at bounding box center [915, 24] width 161 height 12
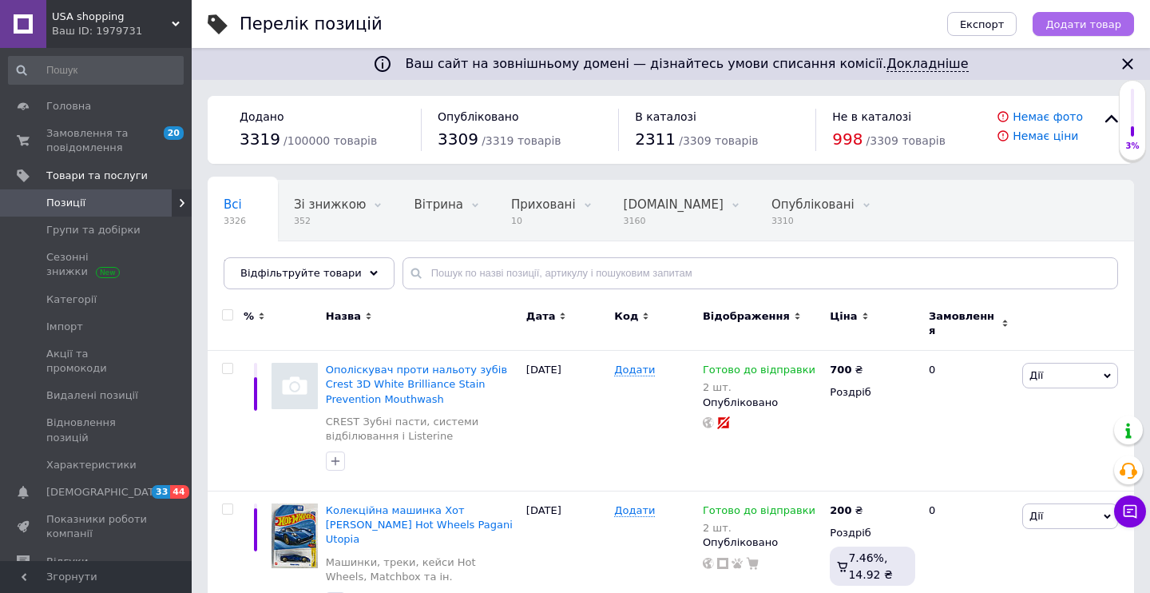
click at [1088, 20] on span "Додати товар" at bounding box center [1083, 24] width 76 height 12
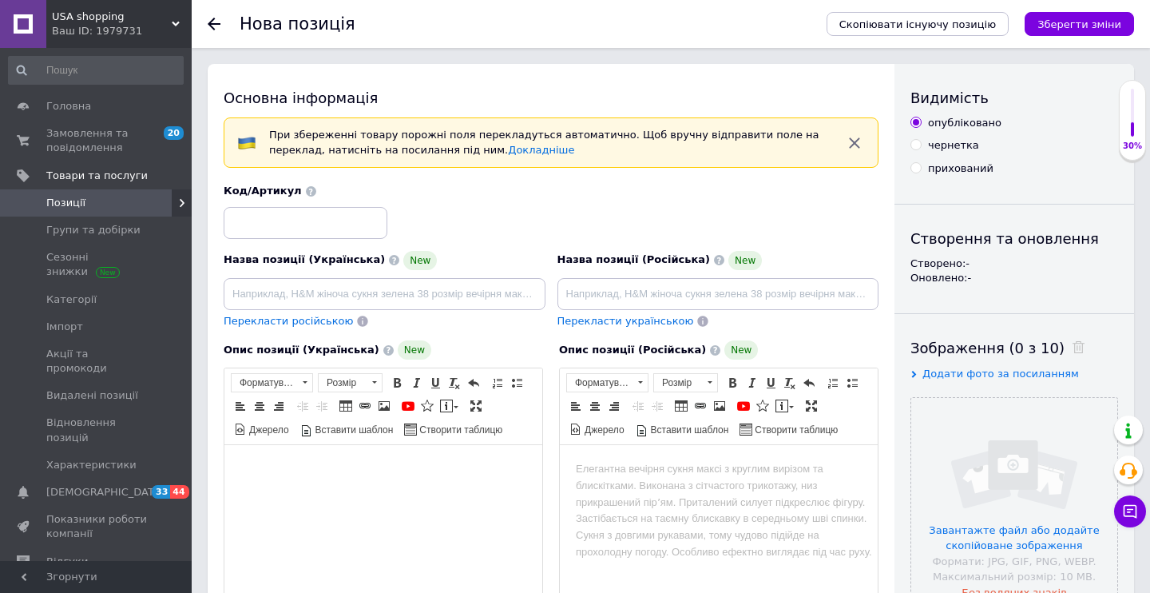
click at [345, 469] on body "Редактор, 8EE1F666-6CDB-4BB9-A49A-BE3C1B3CAD05" at bounding box center [383, 469] width 286 height 17
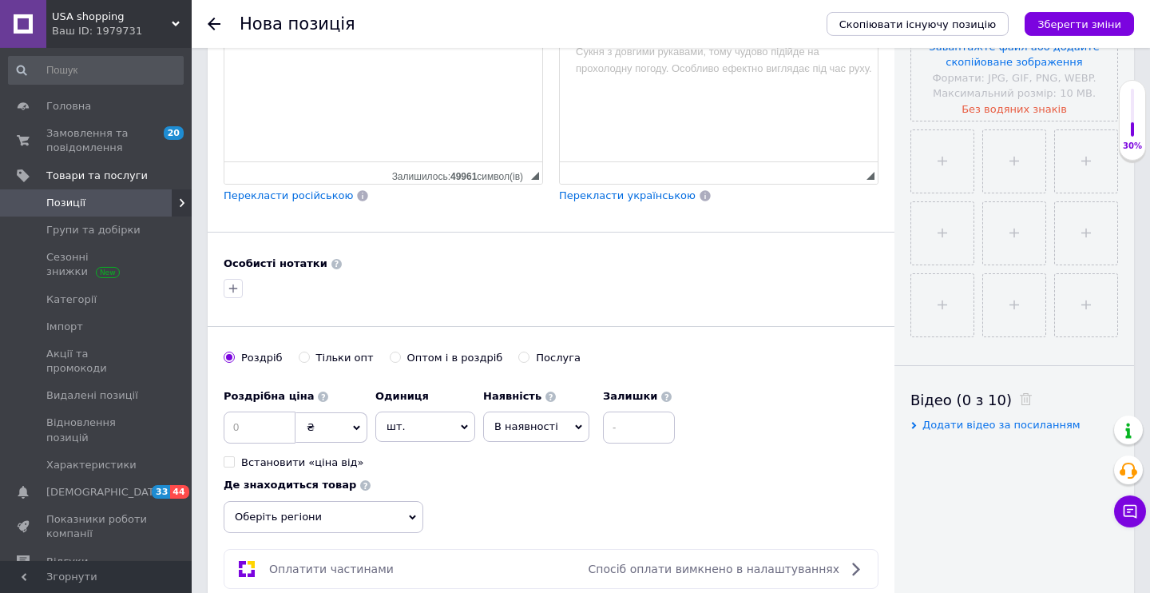
scroll to position [489, 0]
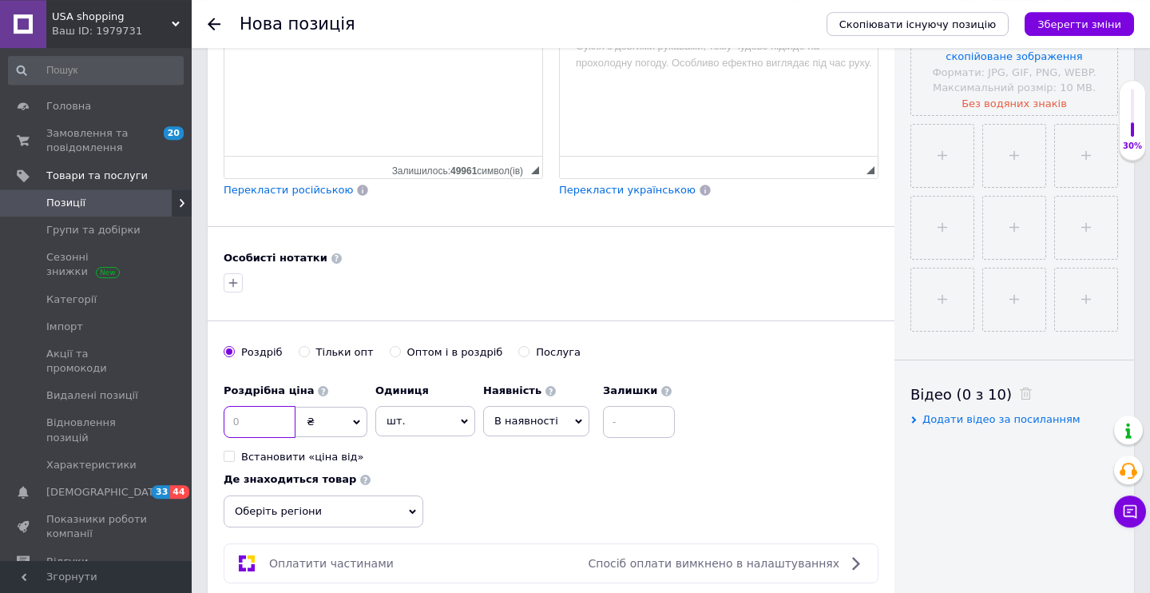
click at [264, 425] on input at bounding box center [260, 422] width 72 height 32
type input "550"
click at [549, 400] on div "Наявність В наявності Немає в наявності Під замовлення Готово до відправки" at bounding box center [536, 405] width 106 height 61
click at [550, 409] on span "В наявності" at bounding box center [536, 421] width 106 height 30
click at [534, 526] on li "Готово до відправки" at bounding box center [536, 520] width 105 height 37
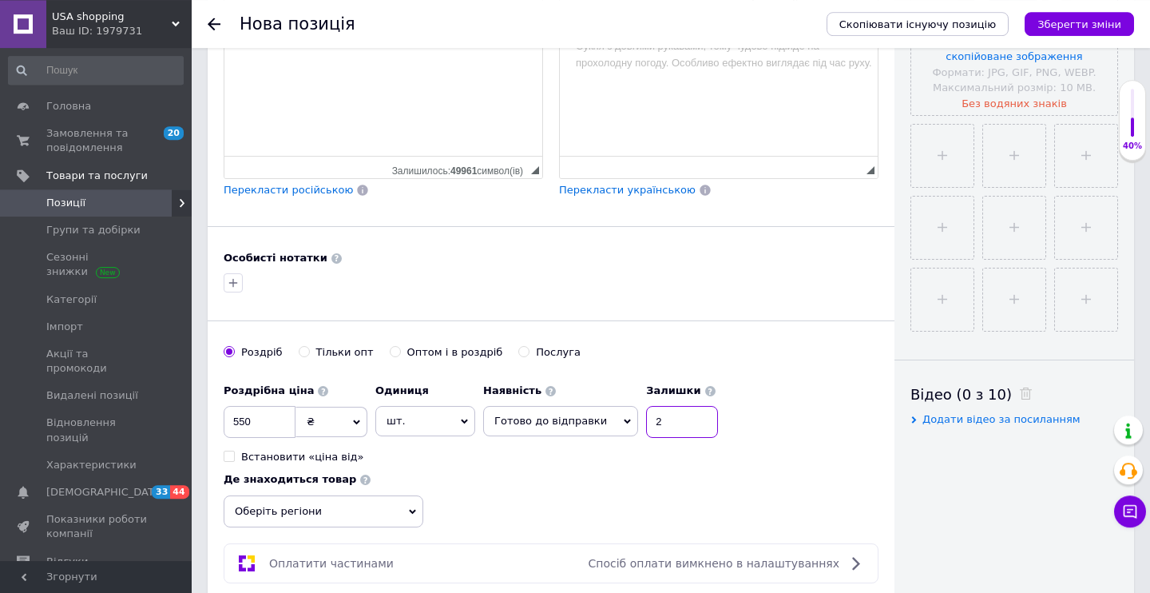
click at [683, 407] on input "2" at bounding box center [682, 422] width 72 height 32
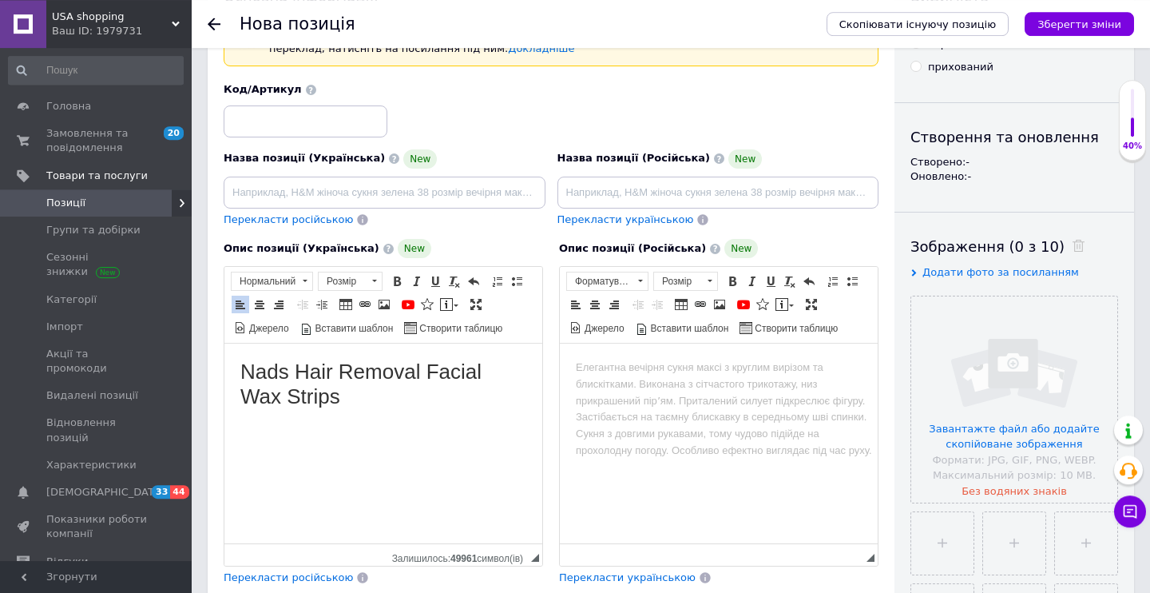
scroll to position [79, 0]
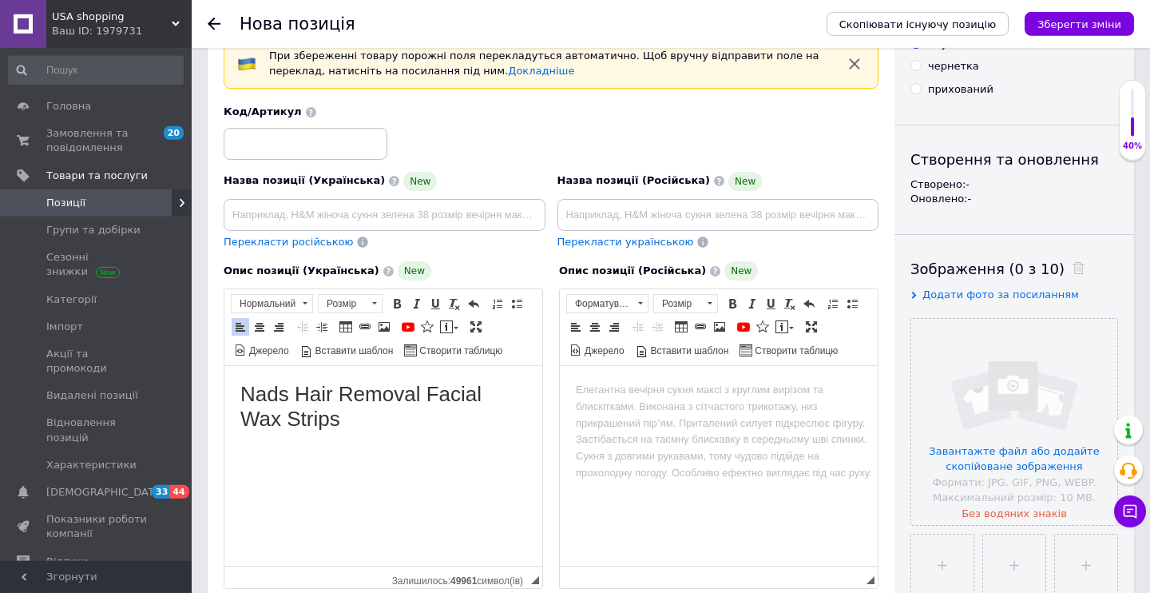
type input "2"
click at [384, 422] on h1 "Nads Hair Removal Facial Wax Strips" at bounding box center [383, 406] width 286 height 50
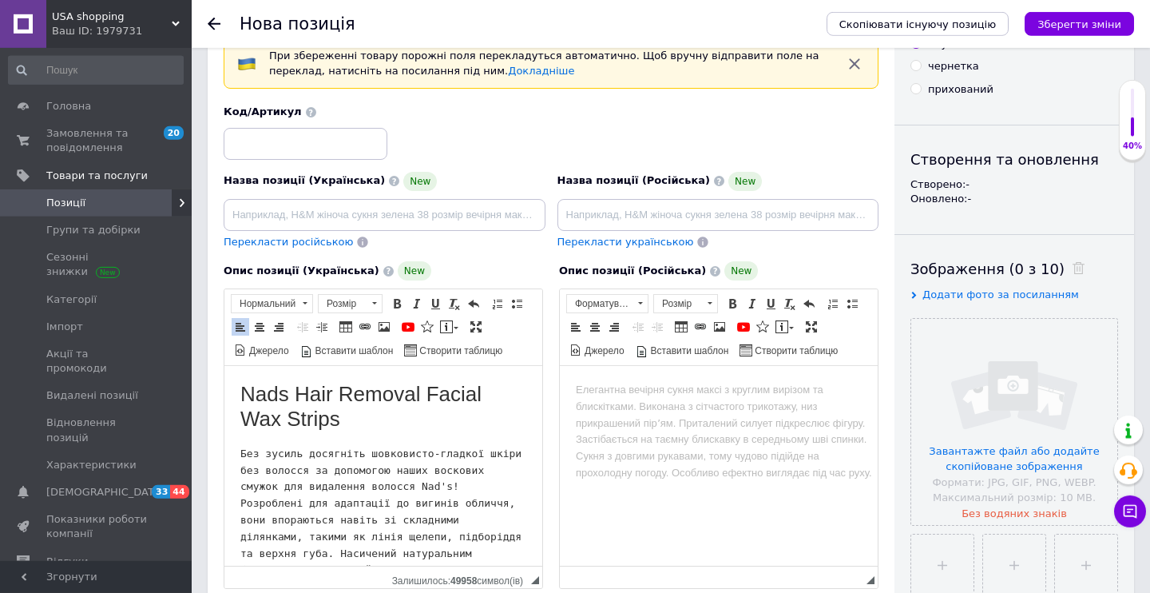
scroll to position [28, 0]
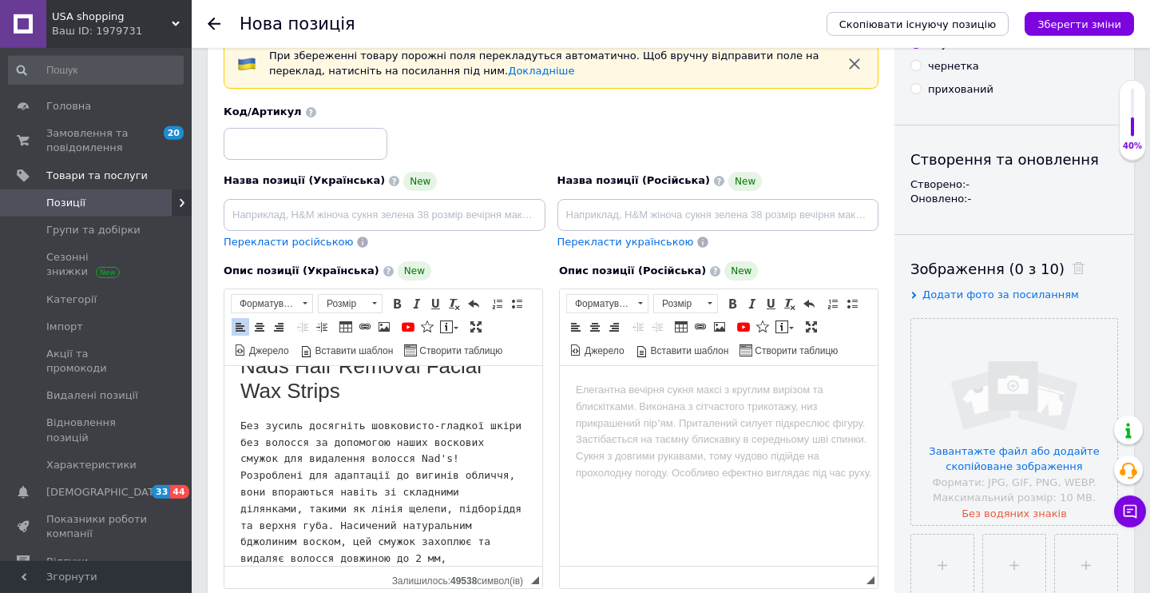
click at [235, 429] on html "Nads Hair Removal Facial Wax Strips Без зусиль досягніть шовковисто-гладкої шкі…" at bounding box center [383, 437] width 318 height 200
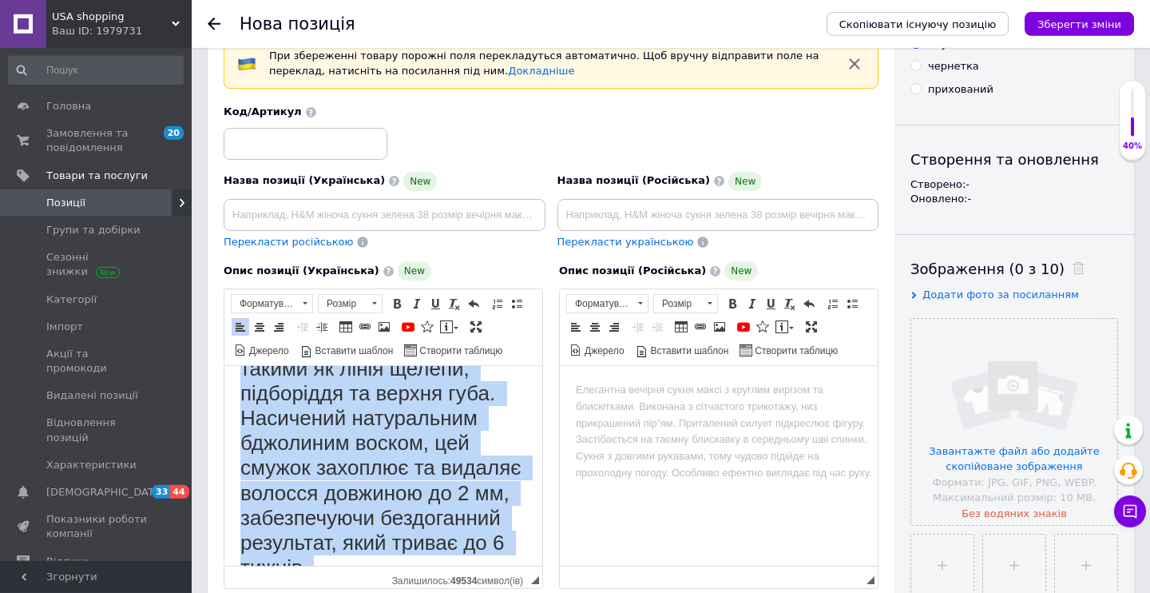
scroll to position [359, 0]
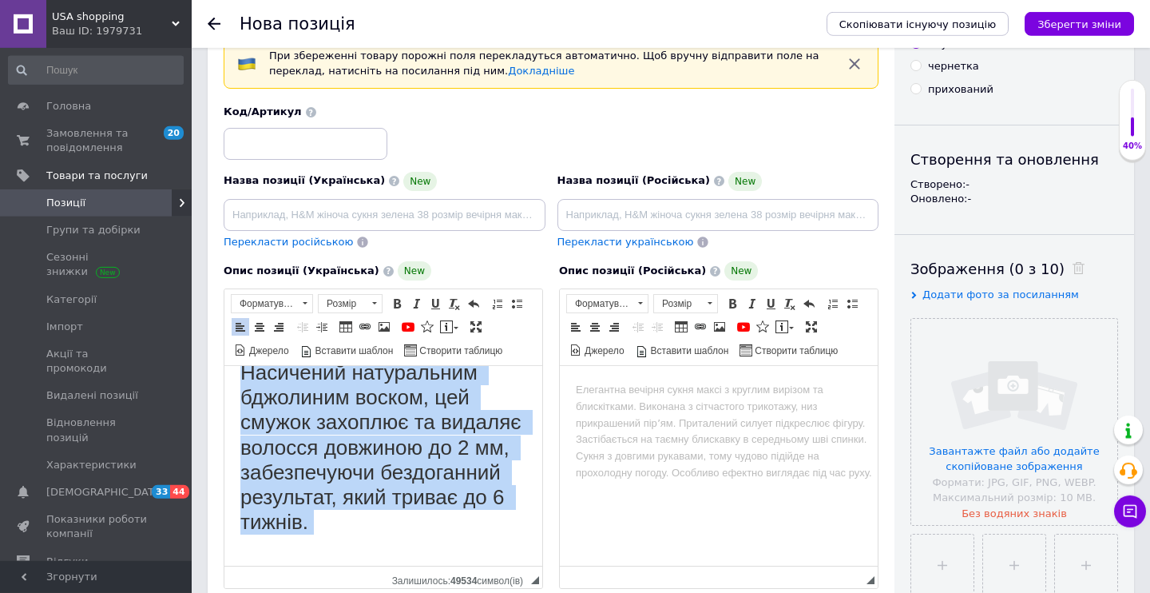
drag, startPoint x: 256, startPoint y: 430, endPoint x: 466, endPoint y: 586, distance: 261.5
click at [466, 205] on html "Nads Hair Removal Facial Wax Strips Без зусиль досягніть шовковисто-гладкої шкі…" at bounding box center [383, 106] width 318 height 200
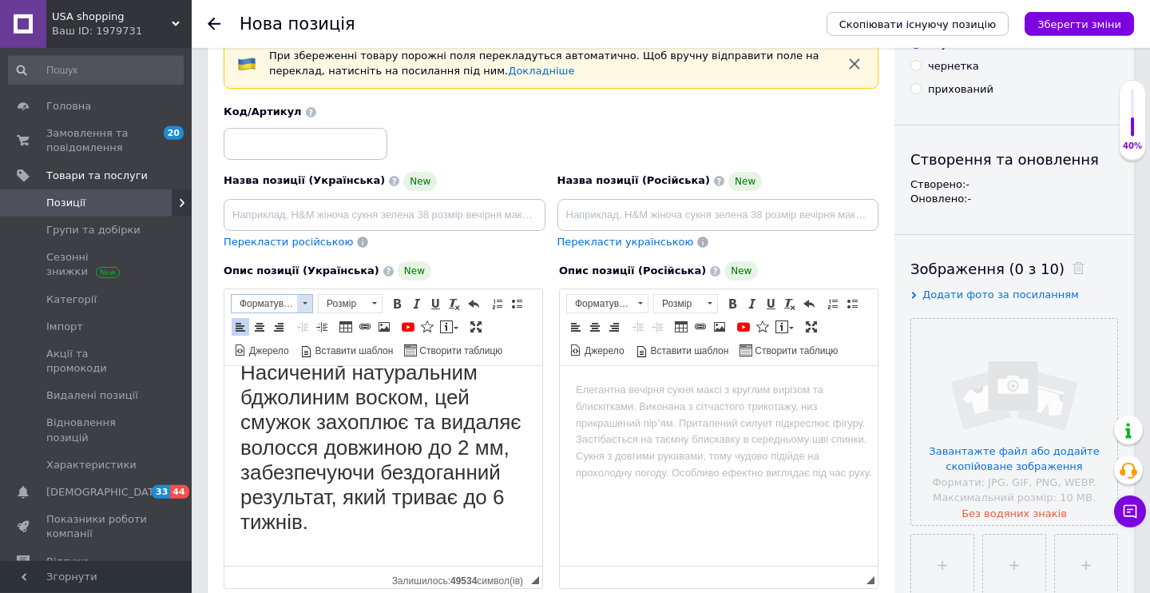
click at [300, 297] on span at bounding box center [304, 304] width 15 height 18
click at [297, 388] on p "Нормальний" at bounding box center [292, 390] width 113 height 11
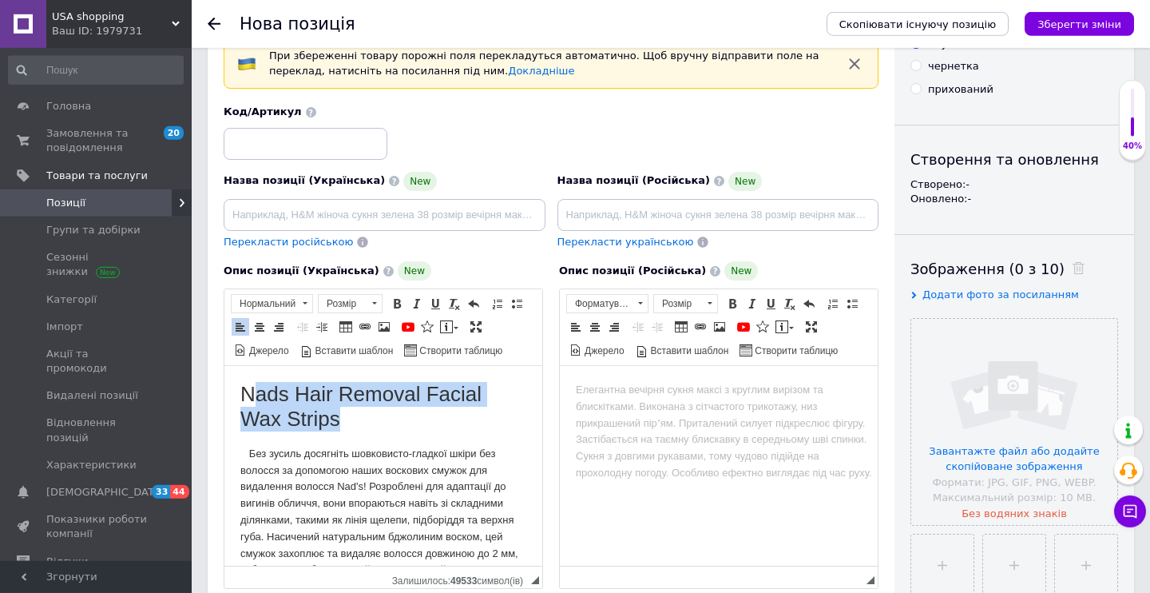
drag, startPoint x: 355, startPoint y: 375, endPoint x: 249, endPoint y: 343, distance: 110.7
click at [249, 365] on html "Nads Hair Removal Facial Wax Strips Без зусиль досягніть шовковисто-гладкої шкі…" at bounding box center [383, 465] width 318 height 200
click at [249, 344] on span "Джерело" at bounding box center [268, 351] width 42 height 14
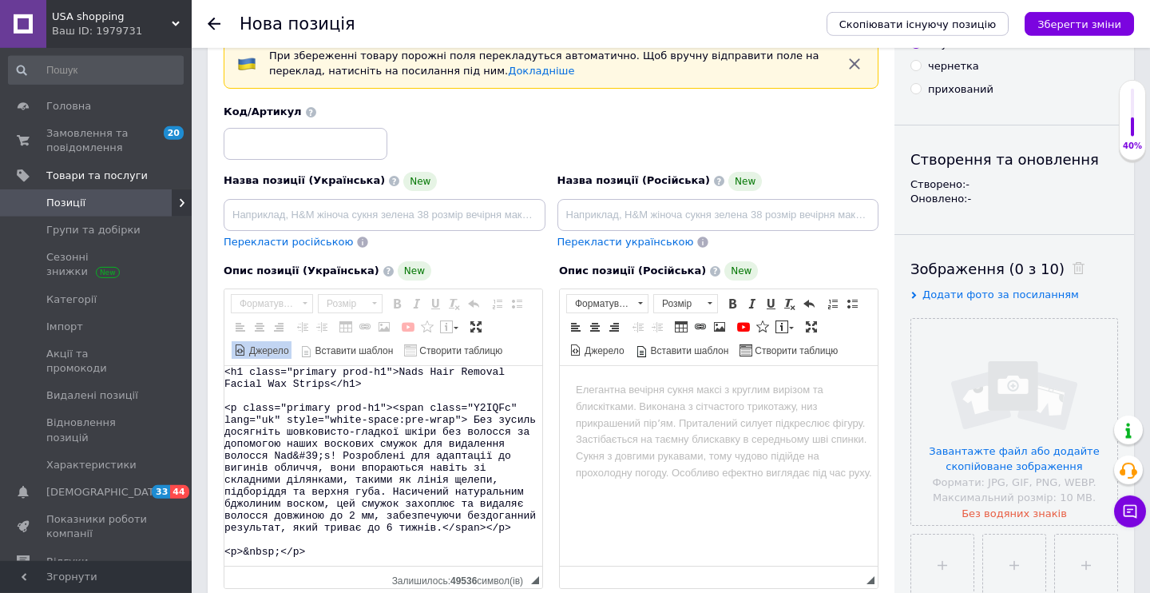
click at [249, 344] on span "Джерело" at bounding box center [268, 351] width 42 height 14
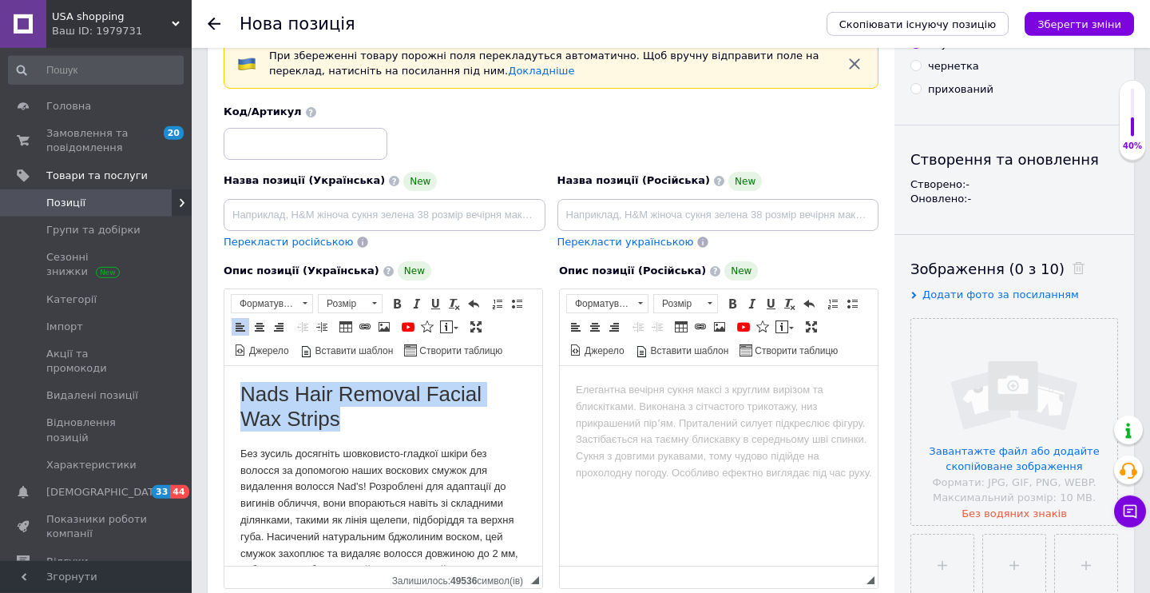
drag, startPoint x: 239, startPoint y: 391, endPoint x: 376, endPoint y: 418, distance: 139.9
click at [376, 418] on html "Nads Hair Removal Facial Wax Strips Без зусиль досягніть шовковисто-гладкої шкі…" at bounding box center [383, 465] width 318 height 200
click at [395, 304] on span at bounding box center [397, 303] width 13 height 13
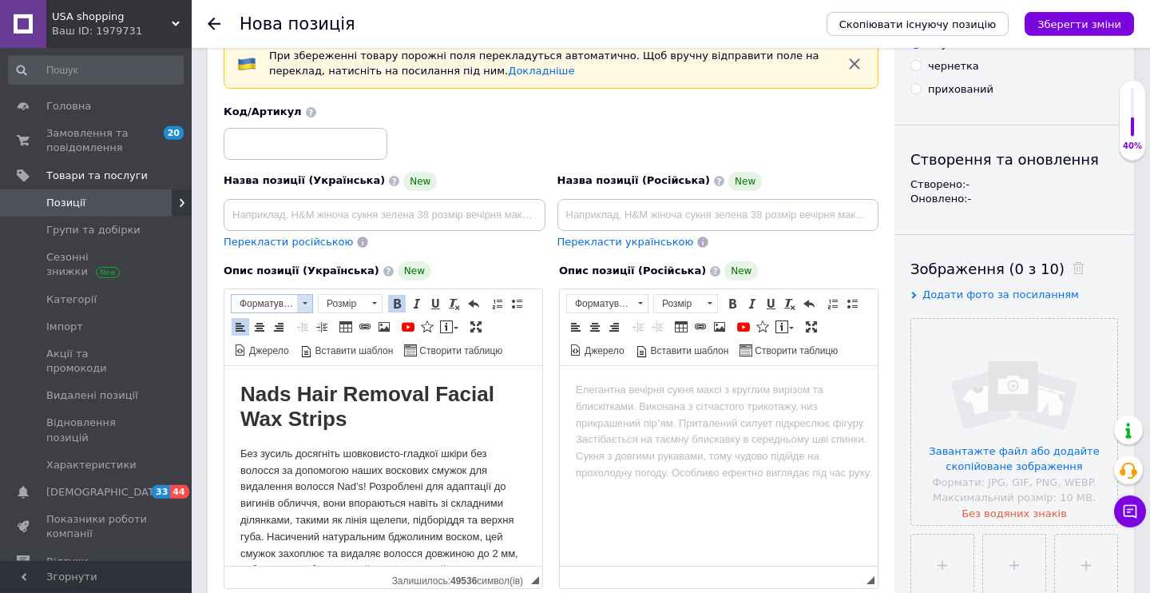
click at [287, 309] on span "Форматування" at bounding box center [264, 304] width 65 height 18
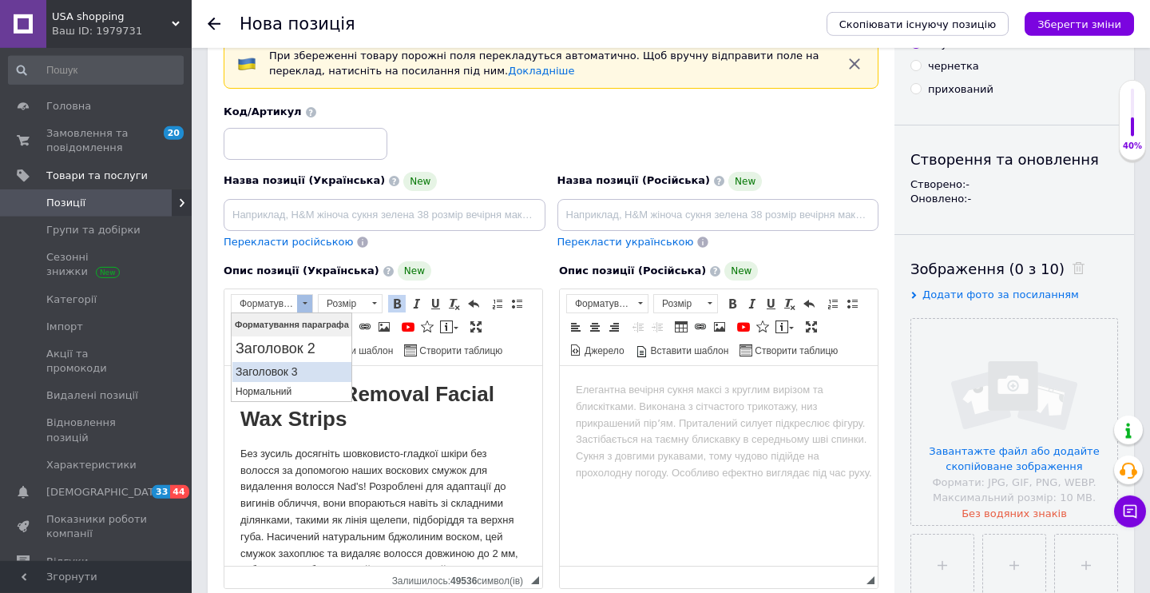
click at [301, 365] on h3 "Заголовок 3" at bounding box center [292, 371] width 113 height 14
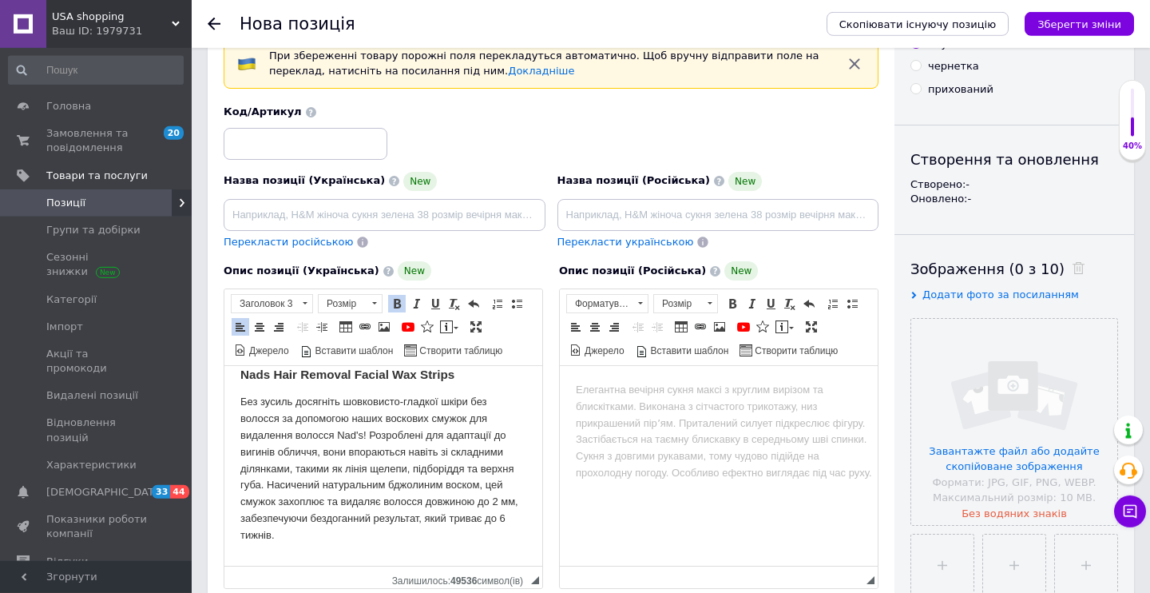
scroll to position [19, 0]
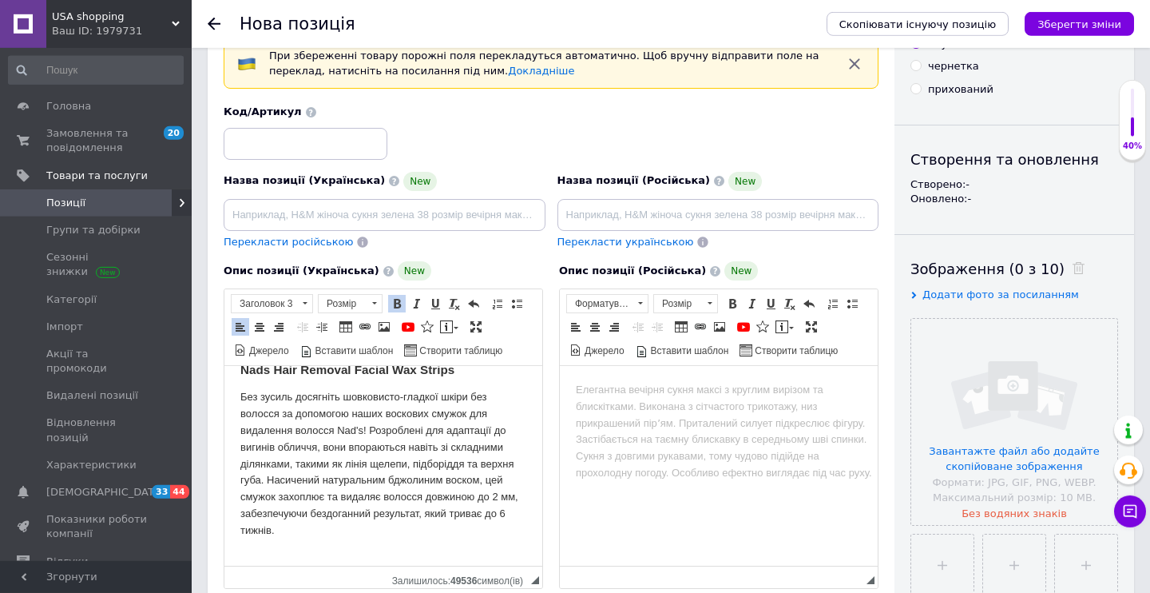
click at [369, 413] on span "Без зусиль досягніть шовковисто-гладкої шкіри без волосся за допомогою наших во…" at bounding box center [380, 462] width 280 height 145
click at [506, 482] on span "Без зусиль досягніть шовковисто-гладкої шкіри без волосся за допомогою цих воск…" at bounding box center [380, 462] width 280 height 145
click at [317, 483] on span "Без зусиль досягніть шовковисто-гладкої шкіри без волосся за допомогою цих воск…" at bounding box center [380, 462] width 280 height 145
click at [525, 482] on span "Без зусиль досягніть шовковисто-гладкої шкіри без волосся за допомогою цих воск…" at bounding box center [382, 462] width 285 height 145
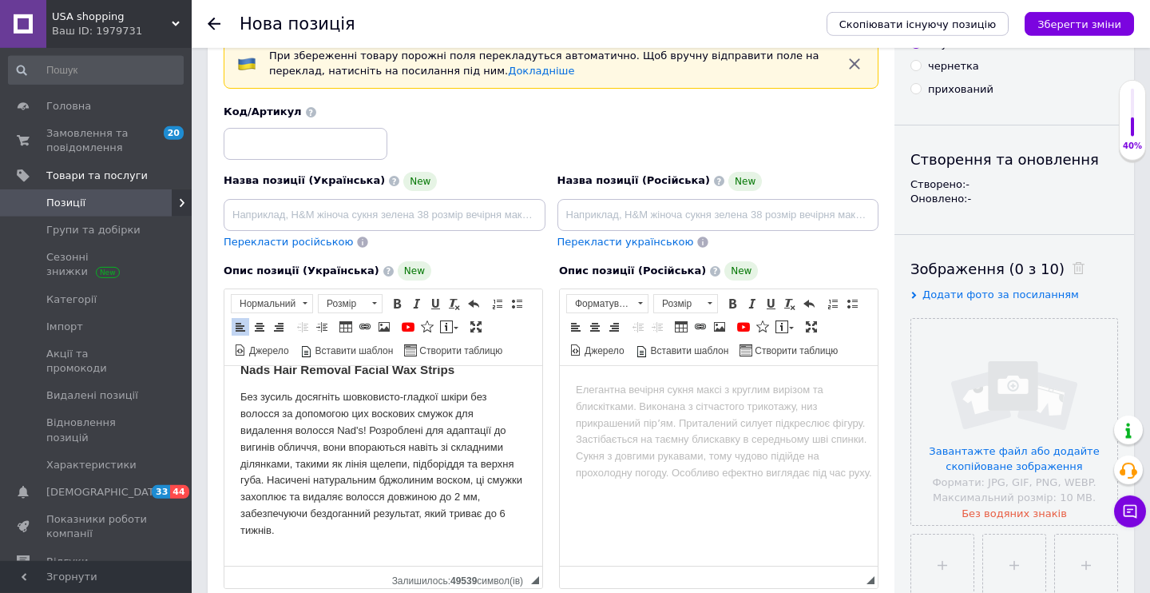
click at [286, 496] on span "Без зусиль досягніть шовковисто-гладкої шкіри без волосся за допомогою цих воск…" at bounding box center [382, 462] width 285 height 145
click at [356, 493] on span "Без зусиль досягніть шовковисто-гладкої шкіри без волосся за допомогою цих воск…" at bounding box center [382, 462] width 285 height 145
drag, startPoint x: 239, startPoint y: 377, endPoint x: 472, endPoint y: 371, distance: 233.3
click at [472, 371] on html "Nads Hair Removal Facial Wax Strips Без зусиль досягніть шовковисто-гладкої шкі…" at bounding box center [383, 447] width 318 height 200
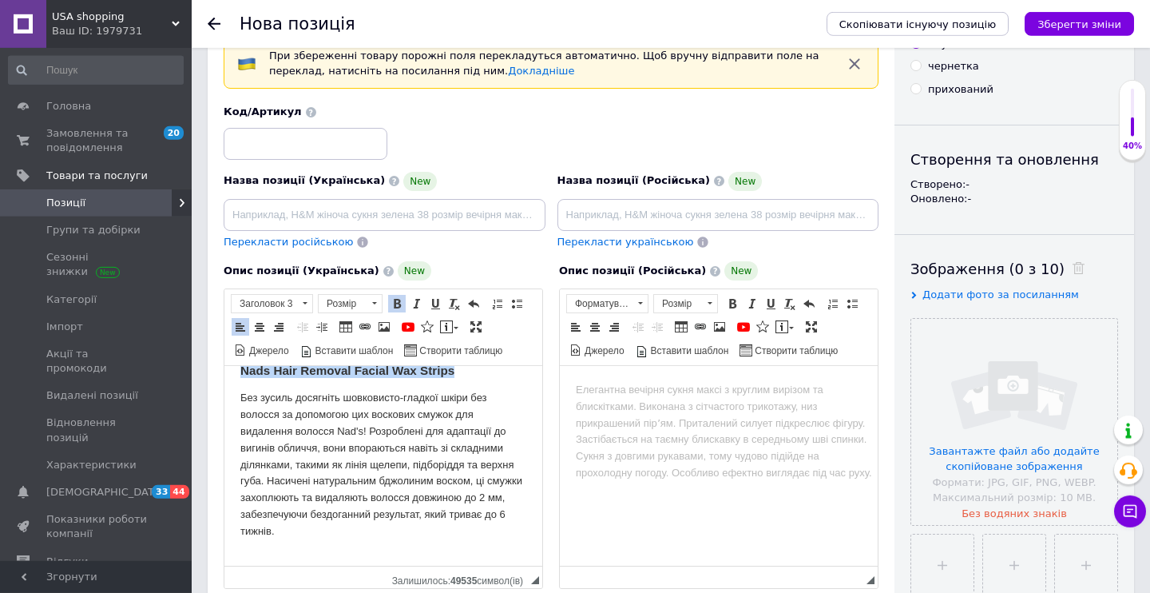
copy strong "Nads Hair Removal Facial Wax Strips"
click at [404, 223] on input at bounding box center [385, 215] width 322 height 32
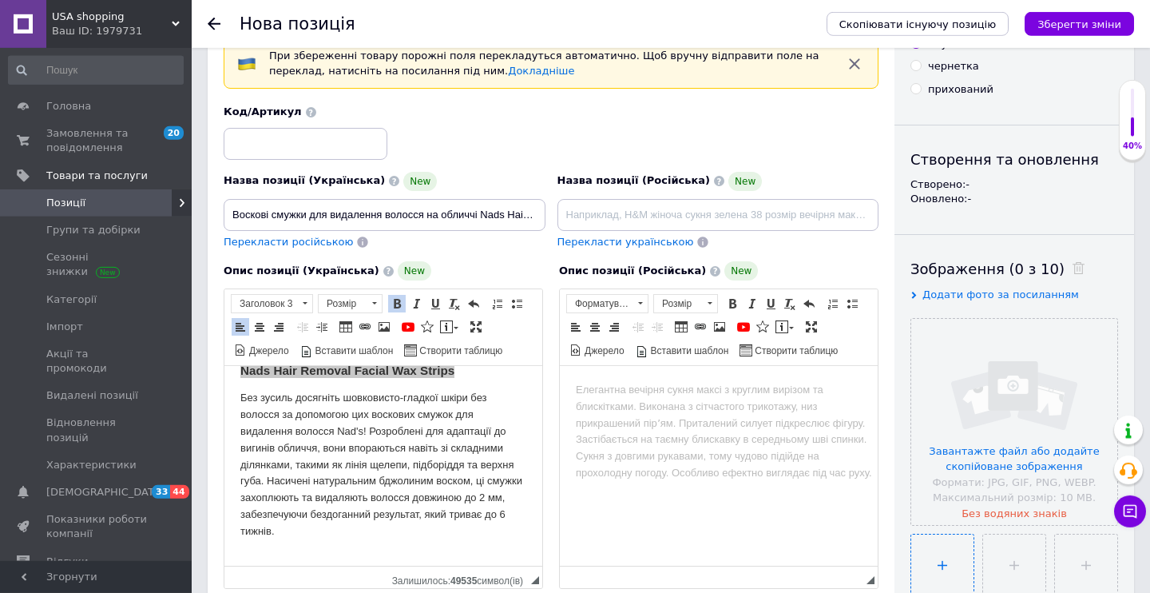
scroll to position [0, 119]
type input "Воскові смужки для видалення волосся на обличчі Nads Hair Removal Facial Wax St…"
click at [310, 244] on span "Перекласти російською" at bounding box center [288, 242] width 129 height 12
type input "Восковые полоски для удаления волос на лице Nads Hair Removal Facial Wax Strips"
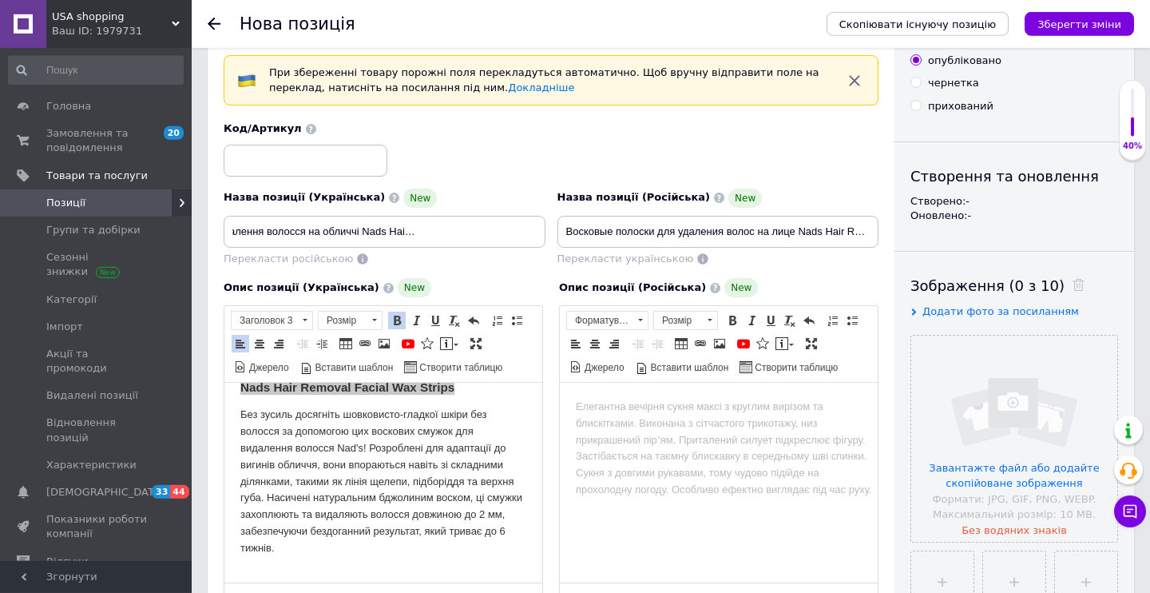
scroll to position [0, 0]
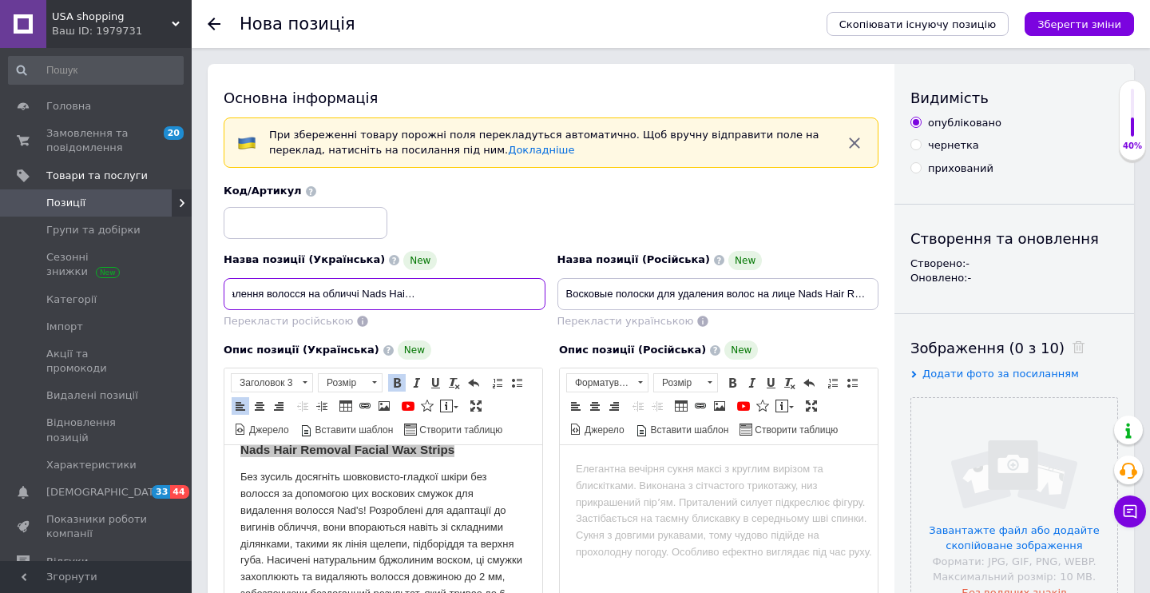
drag, startPoint x: 532, startPoint y: 304, endPoint x: 376, endPoint y: 313, distance: 156.0
click at [376, 310] on input "Воскові смужки для видалення волосся на обличчі Nads Hair Removal Facial Wax St…" at bounding box center [385, 294] width 322 height 32
drag, startPoint x: 540, startPoint y: 295, endPoint x: 217, endPoint y: 297, distance: 322.7
click at [217, 297] on div "Основна інформація При збереженні товару порожні поля перекладуться автоматично…" at bounding box center [551, 580] width 687 height 1032
click at [249, 295] on input "Воскові смужки для видалення волосся на обличчі Nads Hair Removal Facial Wax St…" at bounding box center [385, 294] width 322 height 32
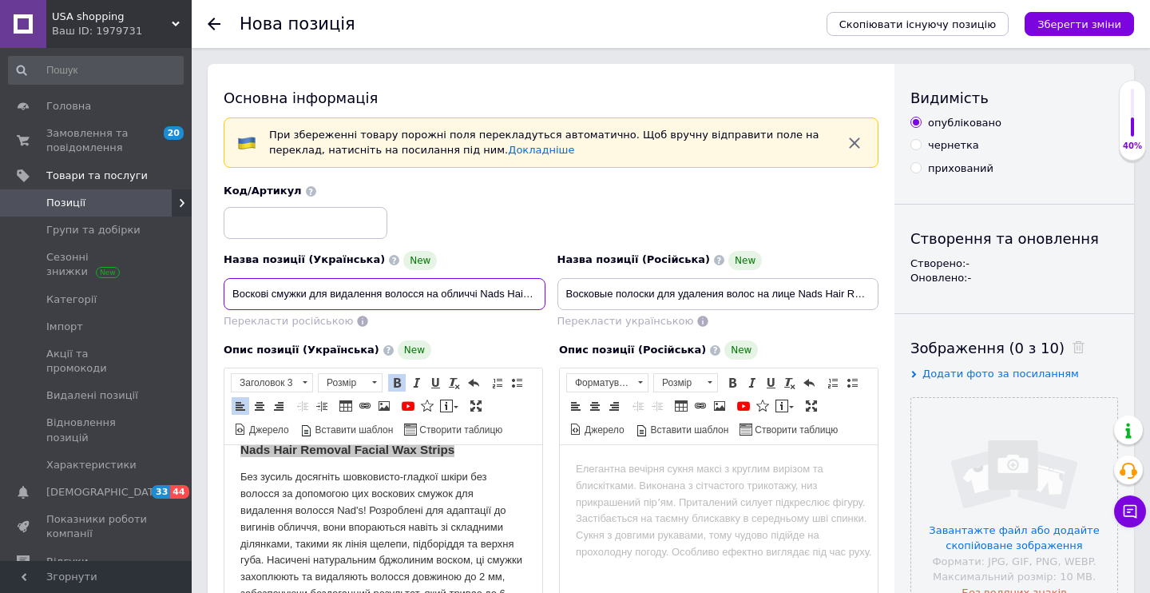
drag, startPoint x: 228, startPoint y: 293, endPoint x: 519, endPoint y: 293, distance: 291.5
click at [519, 293] on input "Воскові смужки для видалення волосся на обличчі Nads Hair Removal Facial Wax St…" at bounding box center [385, 294] width 322 height 32
drag, startPoint x: 232, startPoint y: 295, endPoint x: 507, endPoint y: 295, distance: 274.8
click at [507, 295] on input "Воскові смужки для видалення волосся на обличчі Nads Hair Removal Facial Wax St…" at bounding box center [385, 294] width 322 height 32
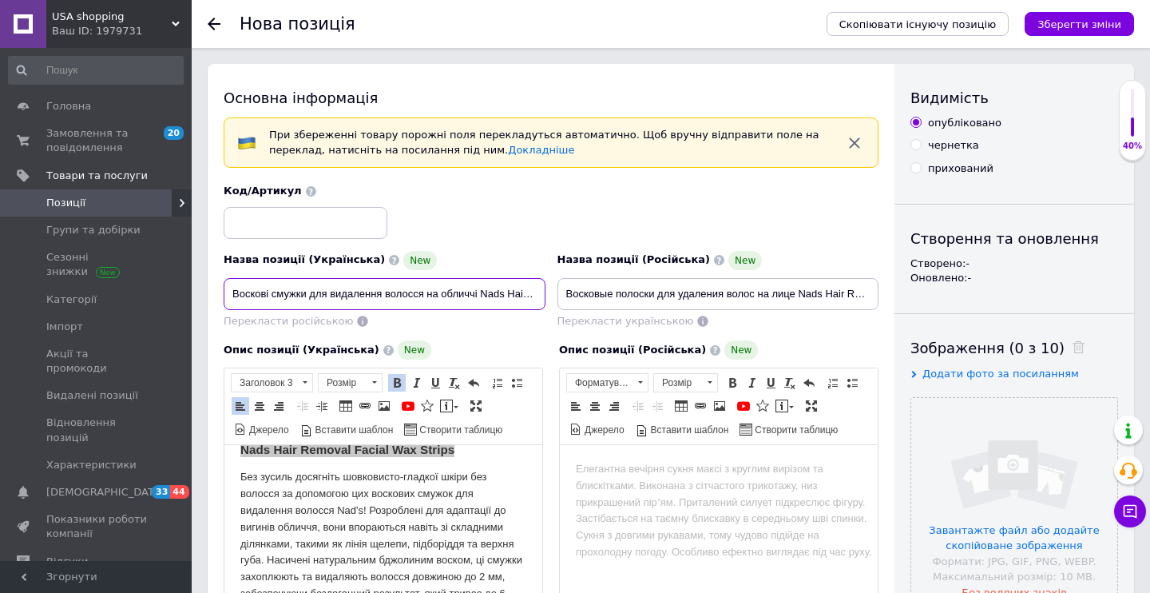
click at [507, 295] on input "Воскові смужки для видалення волосся на обличчі Nads Hair Removal Facial Wax St…" at bounding box center [385, 294] width 322 height 32
drag, startPoint x: 231, startPoint y: 294, endPoint x: 570, endPoint y: 278, distance: 339.8
click at [570, 278] on div "Назва позиції (Українська) [GEOGRAPHIC_DATA] смужки для видалення волосся на об…" at bounding box center [551, 256] width 667 height 157
click at [525, 296] on input "Воскові смужки для видалення волосся на обличчі Nads Hair Removal Facial Wax St…" at bounding box center [385, 294] width 322 height 32
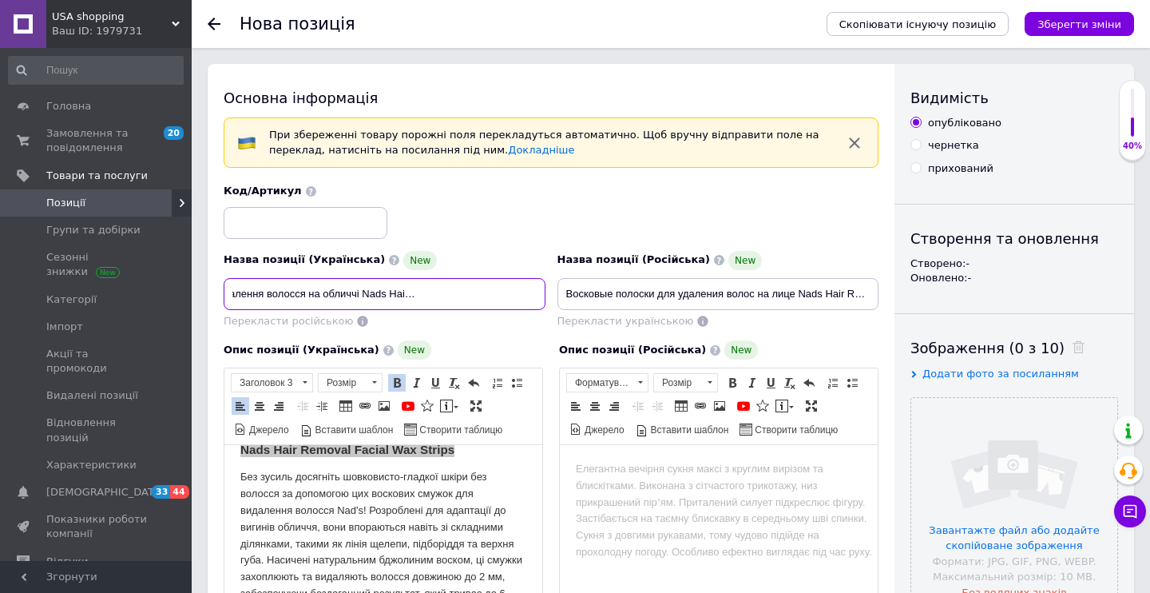
drag, startPoint x: 536, startPoint y: 296, endPoint x: 220, endPoint y: 296, distance: 315.5
click at [220, 296] on div "Назва позиції (Українська) [GEOGRAPHIC_DATA] смужки для видалення волосся на об…" at bounding box center [385, 289] width 334 height 90
click at [381, 290] on input "Воскові смужки для видалення волосся на обличчі Nads Hair Removal Facial Wax St…" at bounding box center [385, 294] width 322 height 32
drag, startPoint x: 534, startPoint y: 294, endPoint x: 202, endPoint y: 300, distance: 331.5
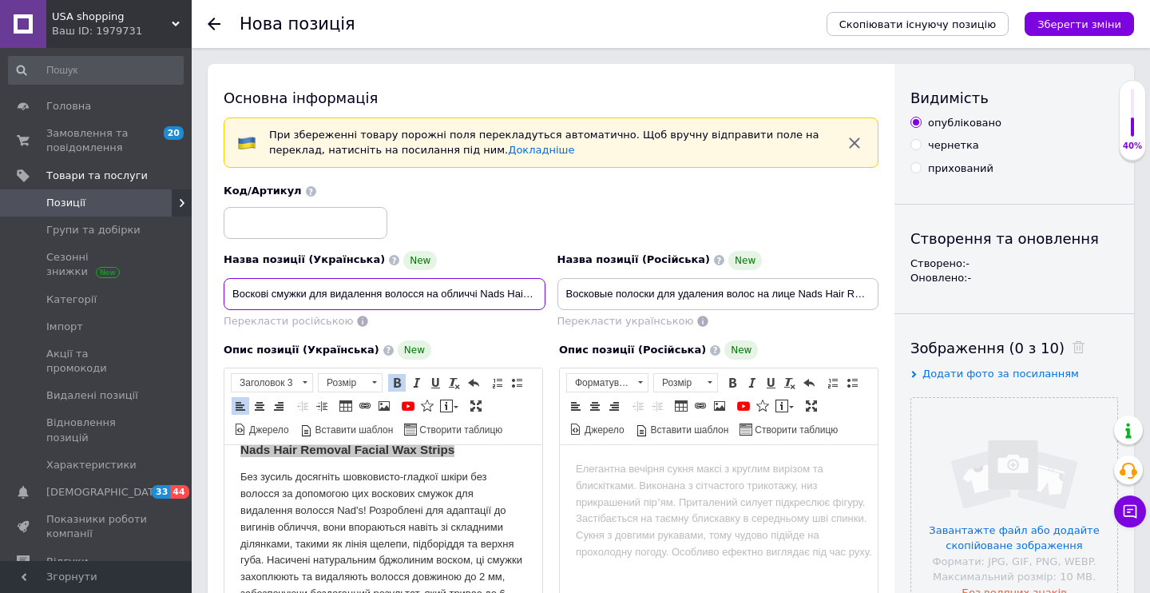
click at [224, 300] on input "Воскові смужки для видалення волосся на обличчі Nads Hair Removal Facial Wax St…" at bounding box center [385, 294] width 322 height 32
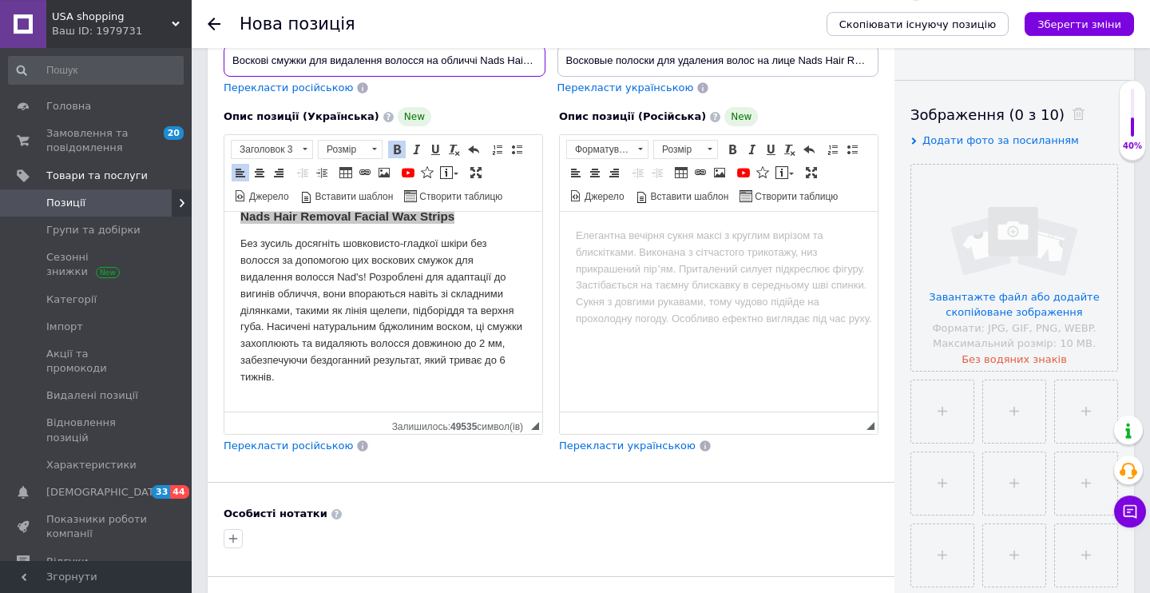
scroll to position [231, 0]
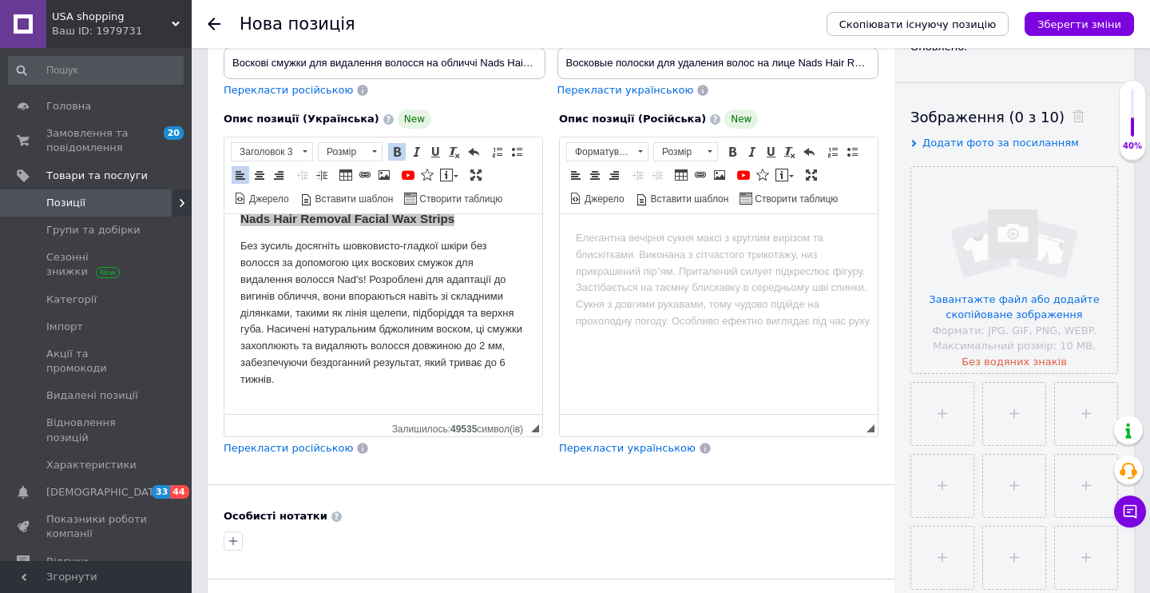
click at [246, 446] on span "Перекласти російською" at bounding box center [288, 448] width 129 height 12
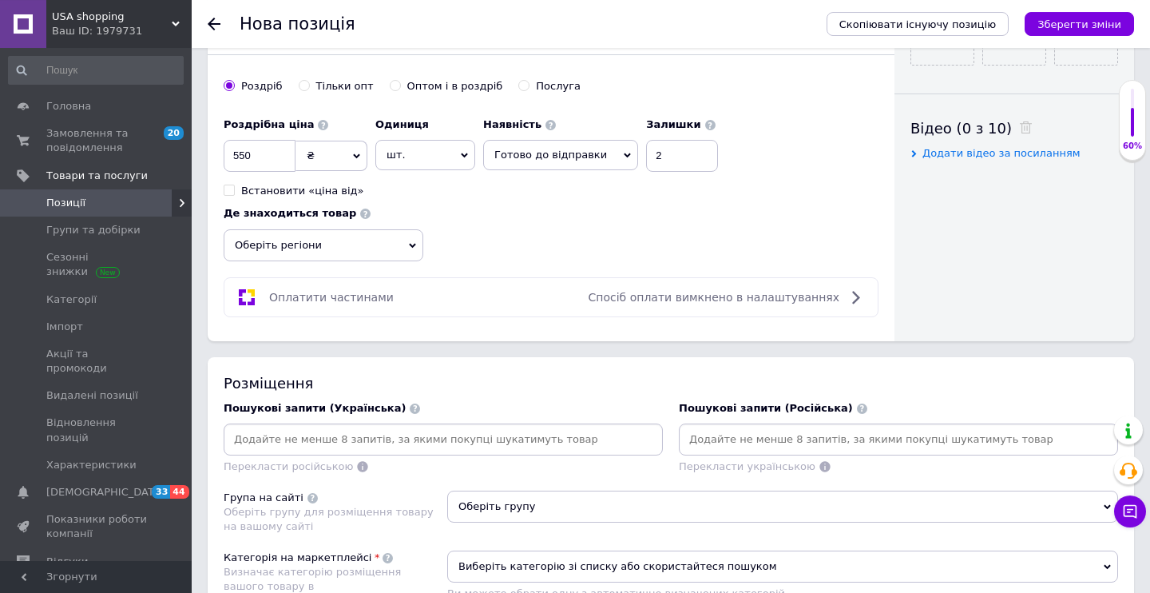
scroll to position [757, 0]
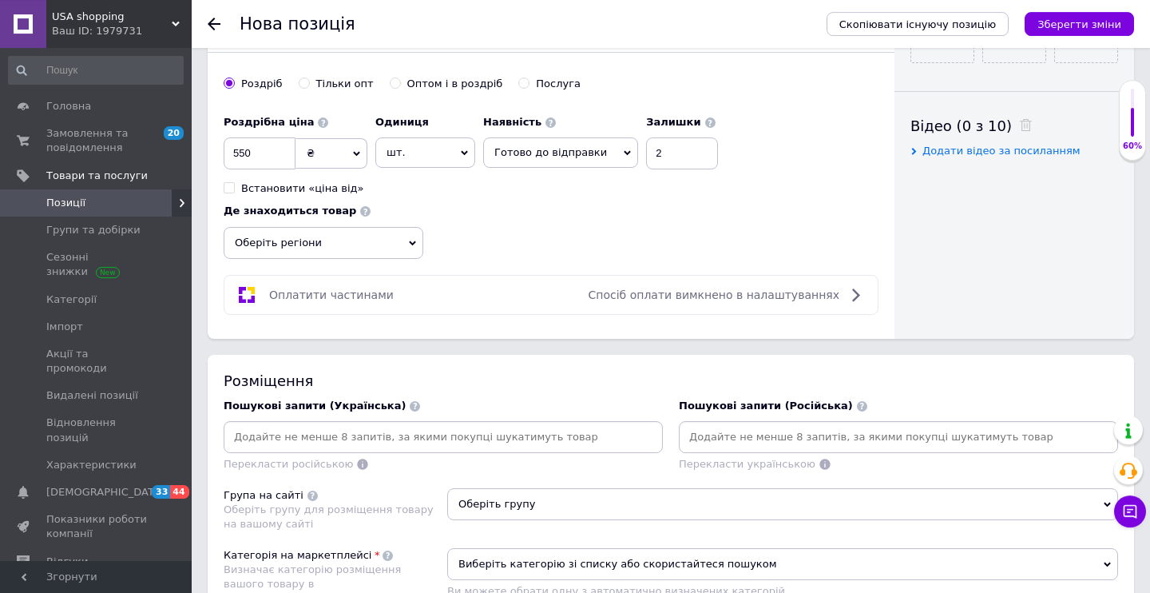
click at [526, 433] on input at bounding box center [443, 437] width 433 height 24
paste input "Воскові смужки для видалення волосся на обличчі Nads Hair Removal Facial Wax St…"
type input "Воскові смужки для видалення волосся на обличчі Nads Hair Removal Facial Wax St…"
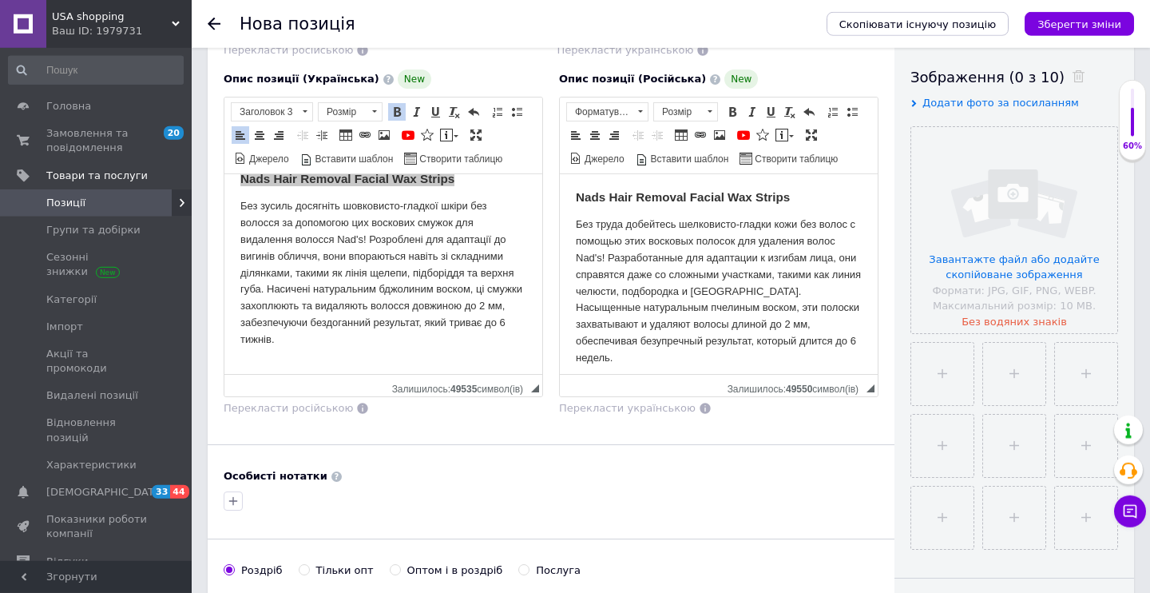
scroll to position [266, 0]
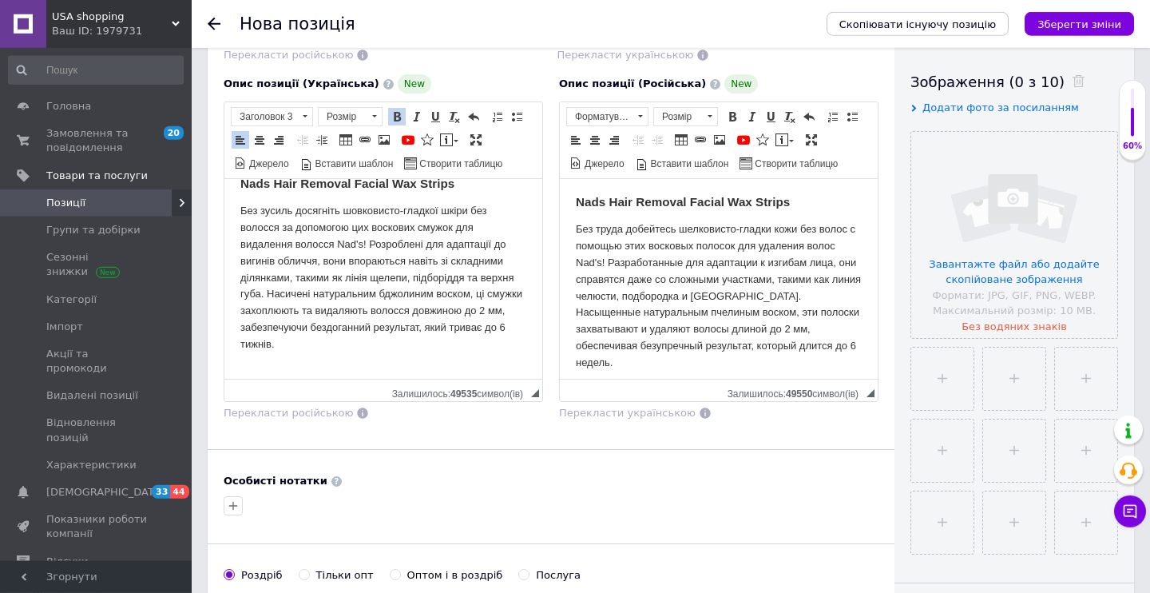
click at [362, 293] on span "Без зусиль досягніть шовковисто-гладкої шкіри без волосся за допомогою цих воск…" at bounding box center [382, 276] width 285 height 145
drag, startPoint x: 483, startPoint y: 186, endPoint x: 225, endPoint y: 192, distance: 258.1
click at [225, 192] on html "Nads Hair Removal Facial Wax Strips Без зусиль досягніть шовковисто-гладкої шкі…" at bounding box center [383, 260] width 318 height 200
copy strong "Nads Hair Removal Facial Wax Strips"
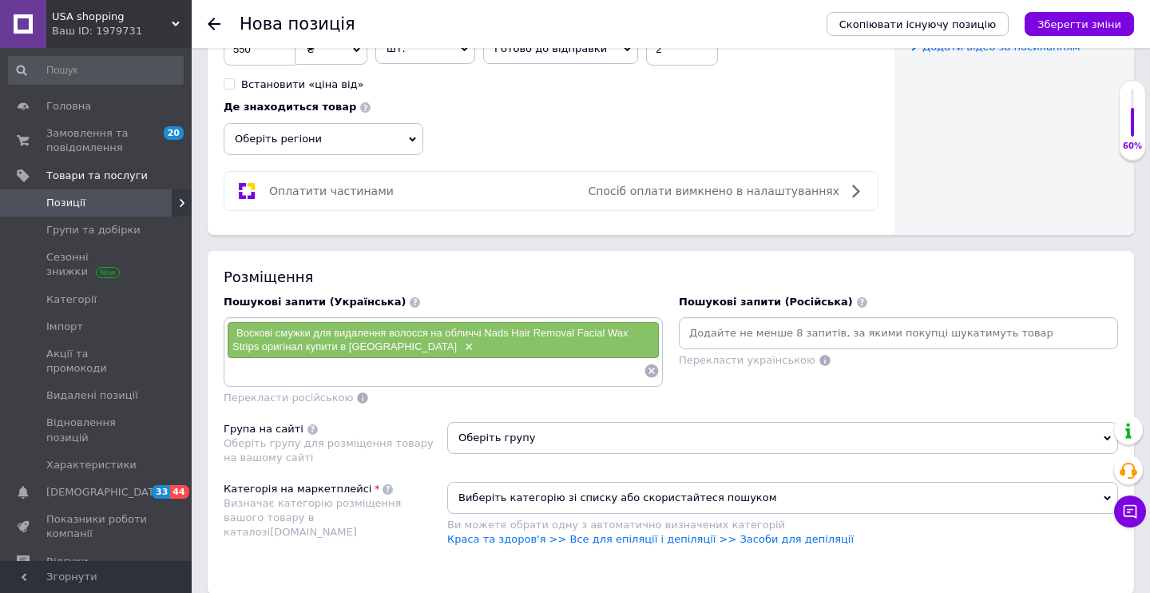
scroll to position [897, 0]
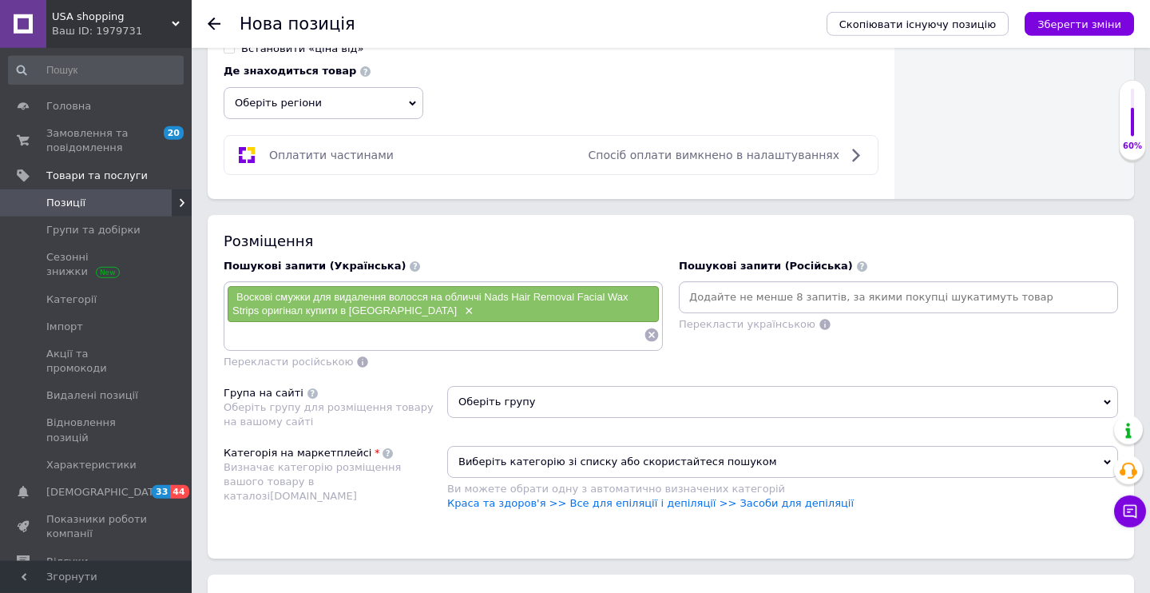
click at [509, 332] on input at bounding box center [435, 335] width 417 height 24
type input "засіб проти волосся на обличчі Nads Hair Removal Facial Wax Strips з [GEOGRAPHI…"
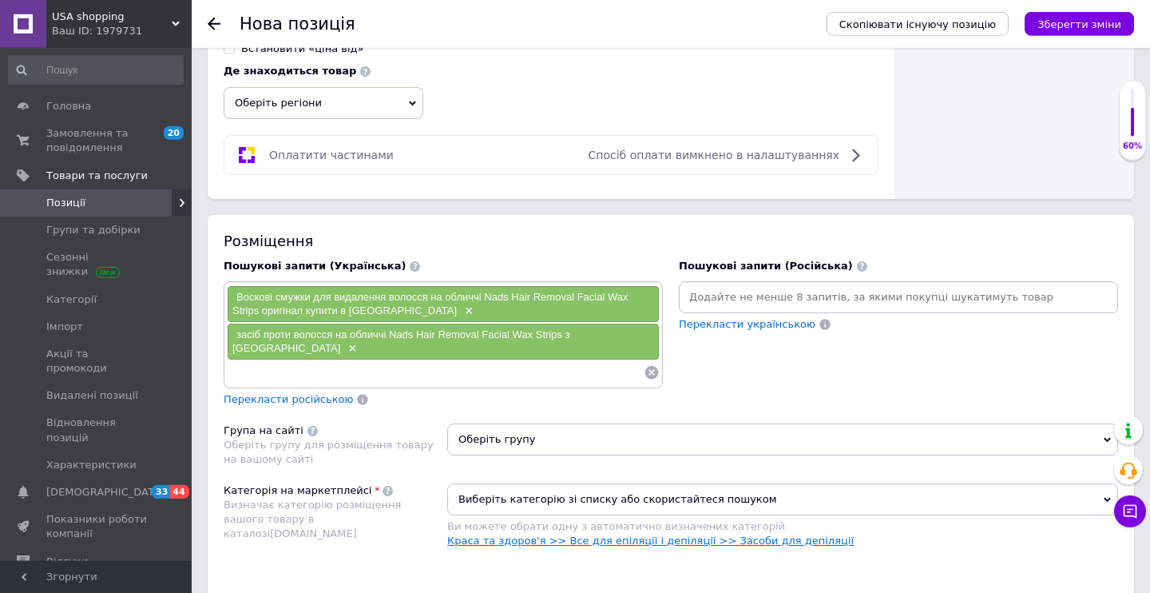
click at [734, 534] on link "Краса та здоров'я >> Все для епіляції і депіляції >> Засоби для депіляції" at bounding box center [650, 540] width 407 height 12
click at [534, 434] on span "Оберіть групу" at bounding box center [782, 439] width 671 height 32
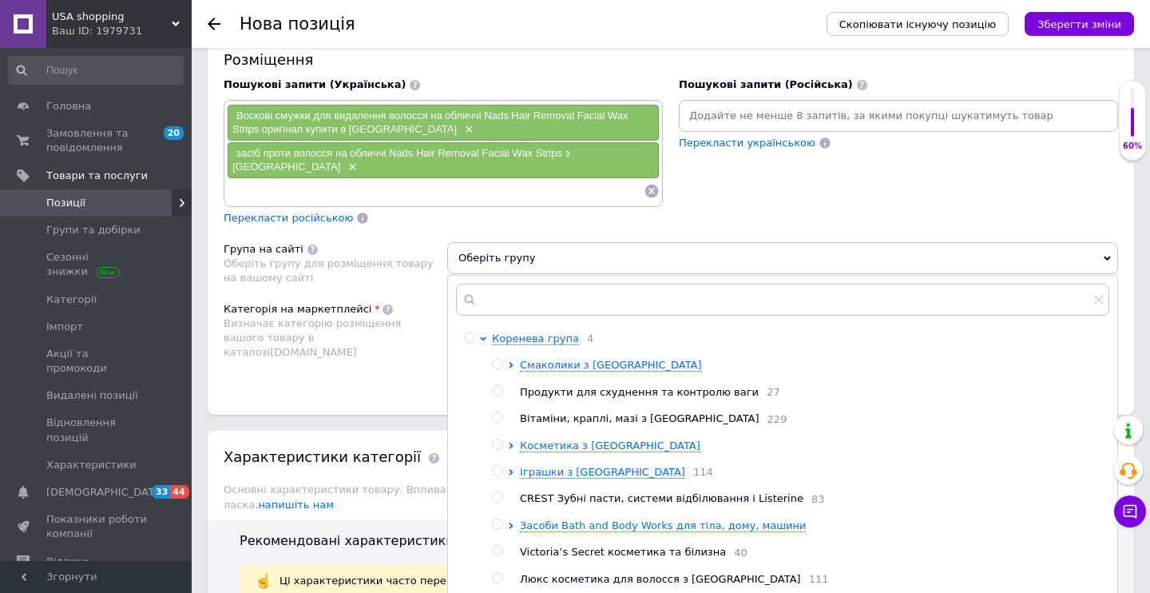
scroll to position [1113, 0]
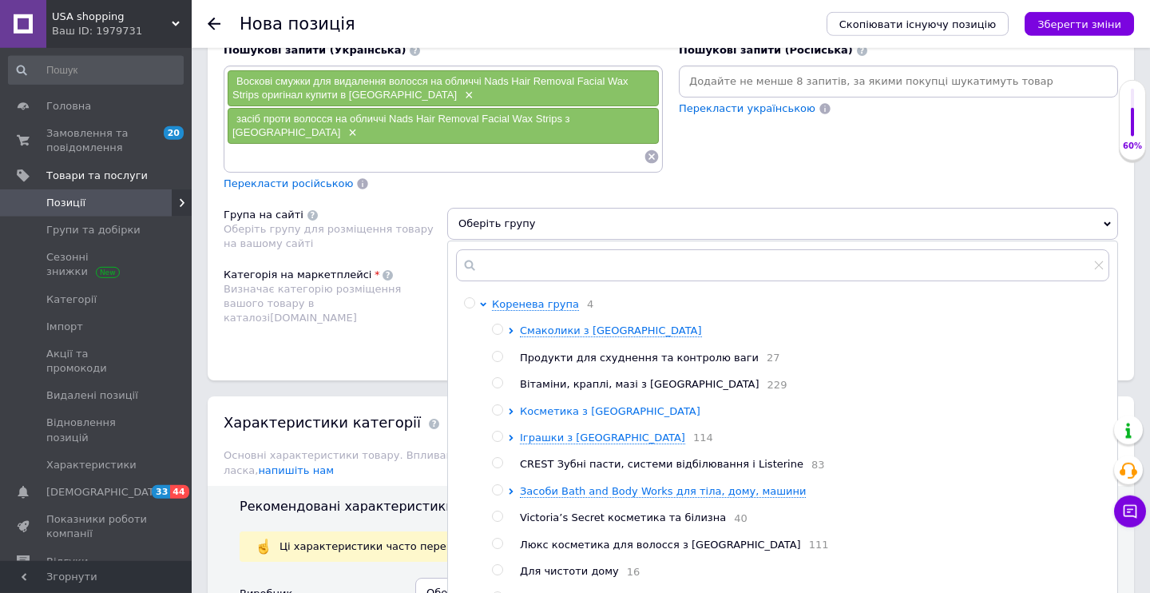
click at [551, 405] on span "Косметика з [GEOGRAPHIC_DATA]" at bounding box center [610, 411] width 181 height 12
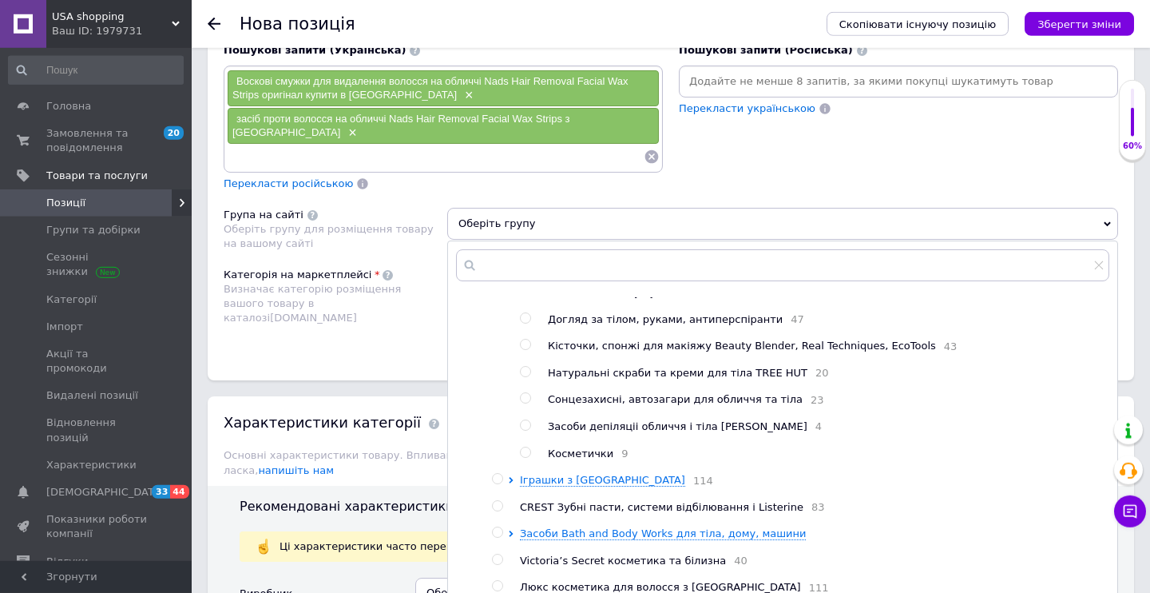
scroll to position [486, 0]
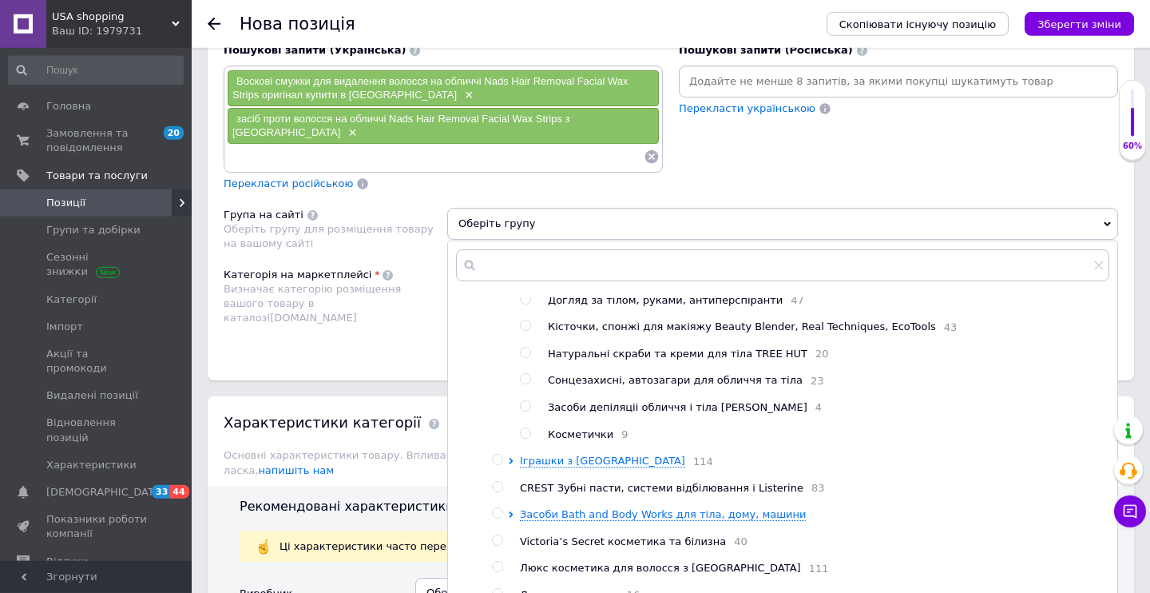
click at [523, 411] on input "radio" at bounding box center [525, 406] width 10 height 10
radio input "true"
click at [389, 312] on div "Категорія на маркетплейсі Визначає категорію розміщення вашого товару в каталоз…" at bounding box center [336, 308] width 224 height 81
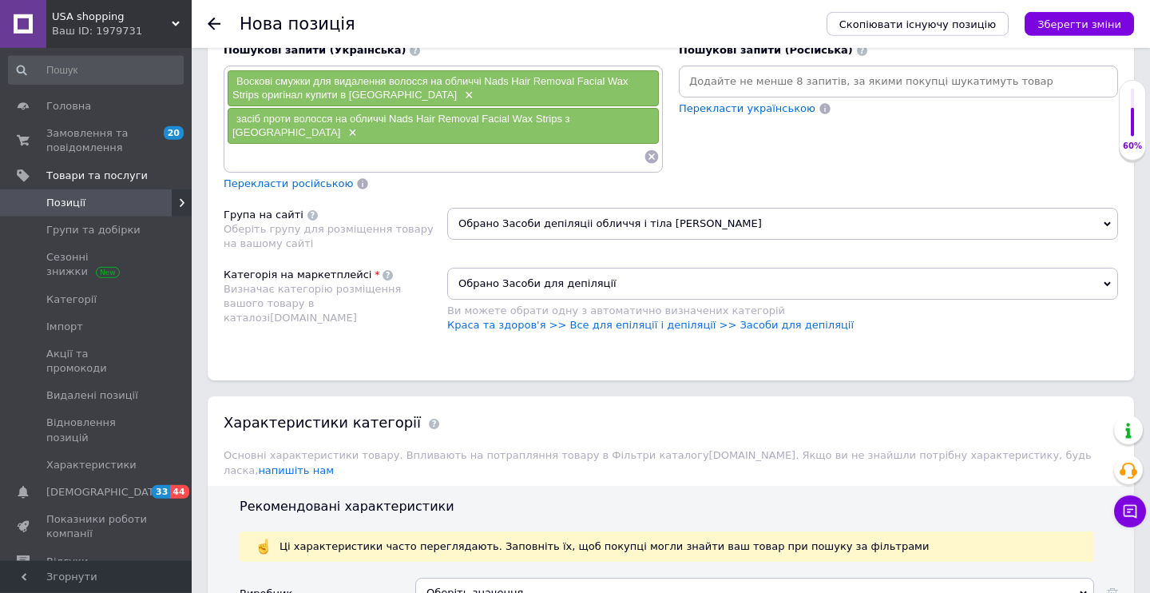
click at [519, 577] on div "Оберіть значення" at bounding box center [754, 592] width 679 height 30
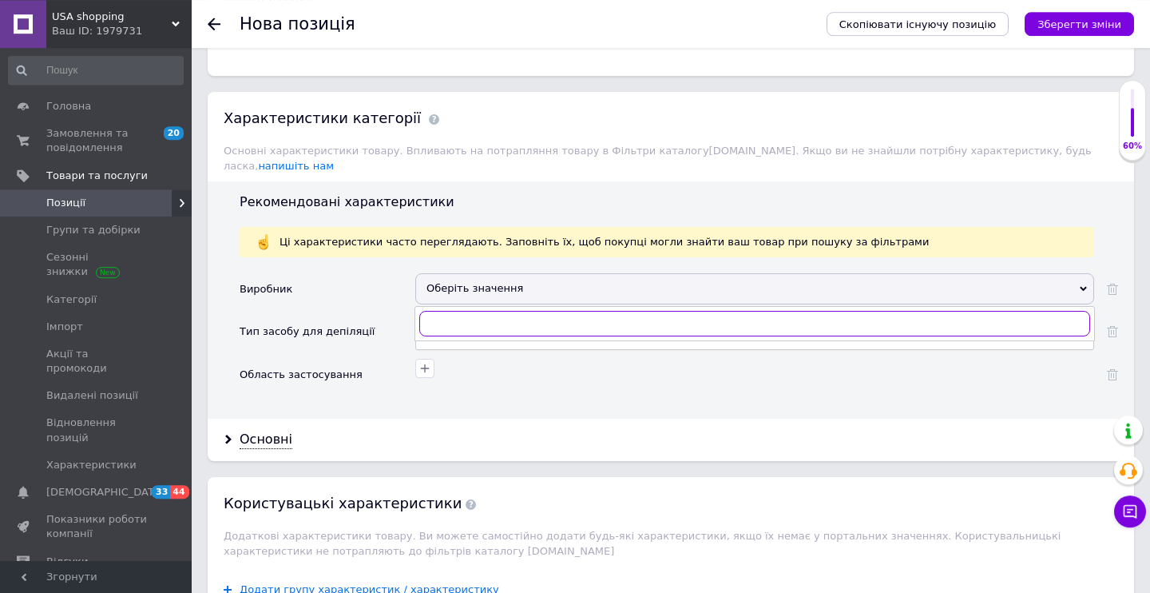
paste input "Nads Hair Removal Facial Wax Strips"
type input "N"
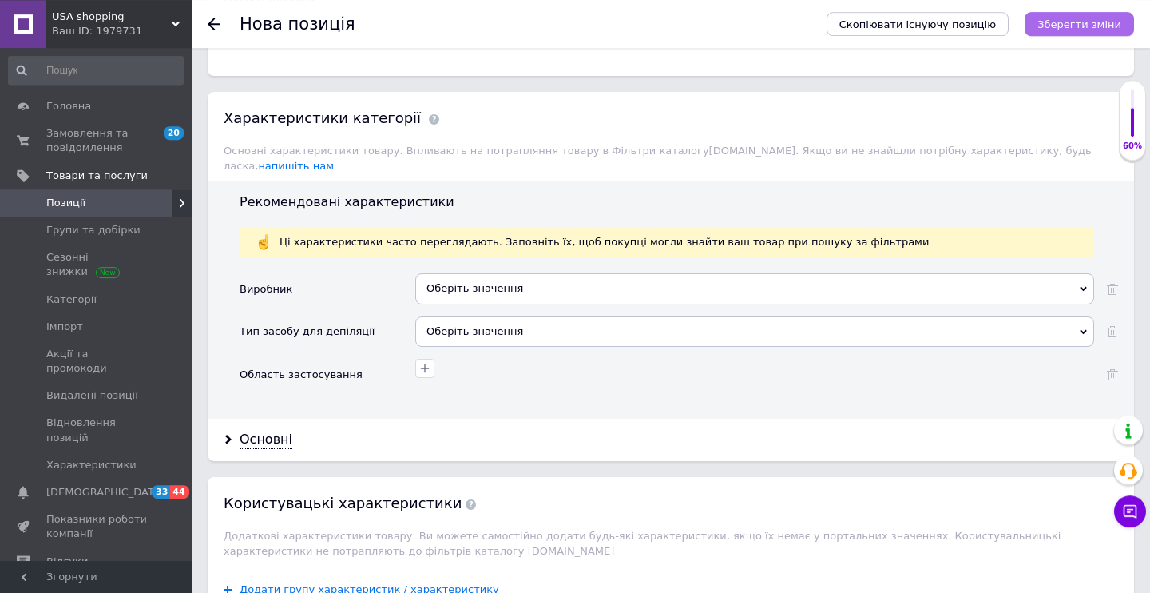
click at [1105, 26] on icon "Зберегти зміни" at bounding box center [1080, 24] width 84 height 12
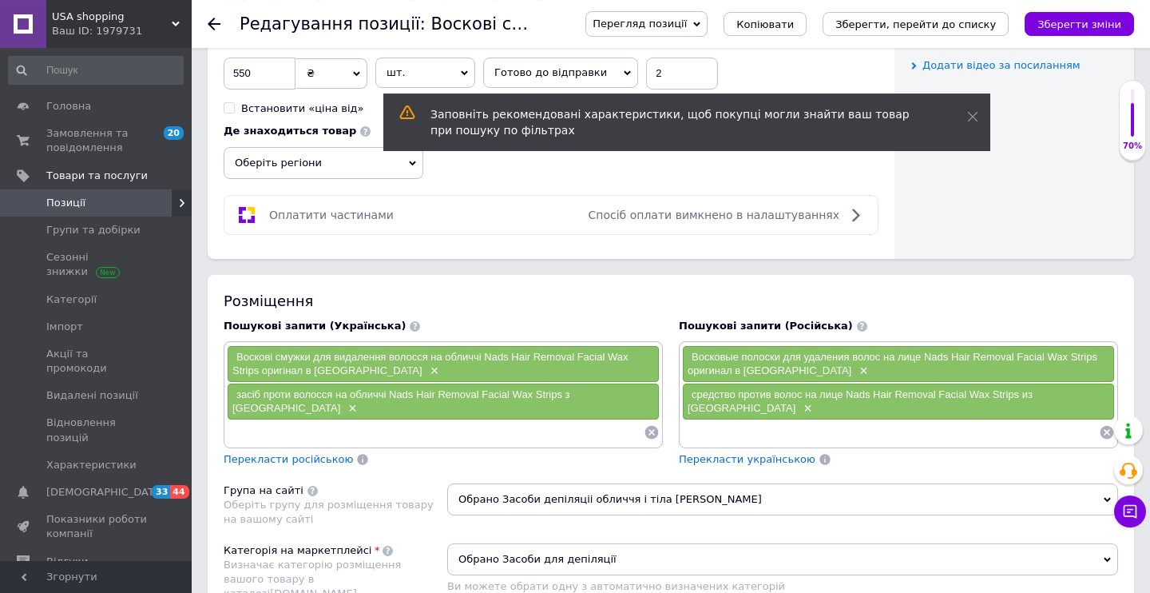
scroll to position [870, 0]
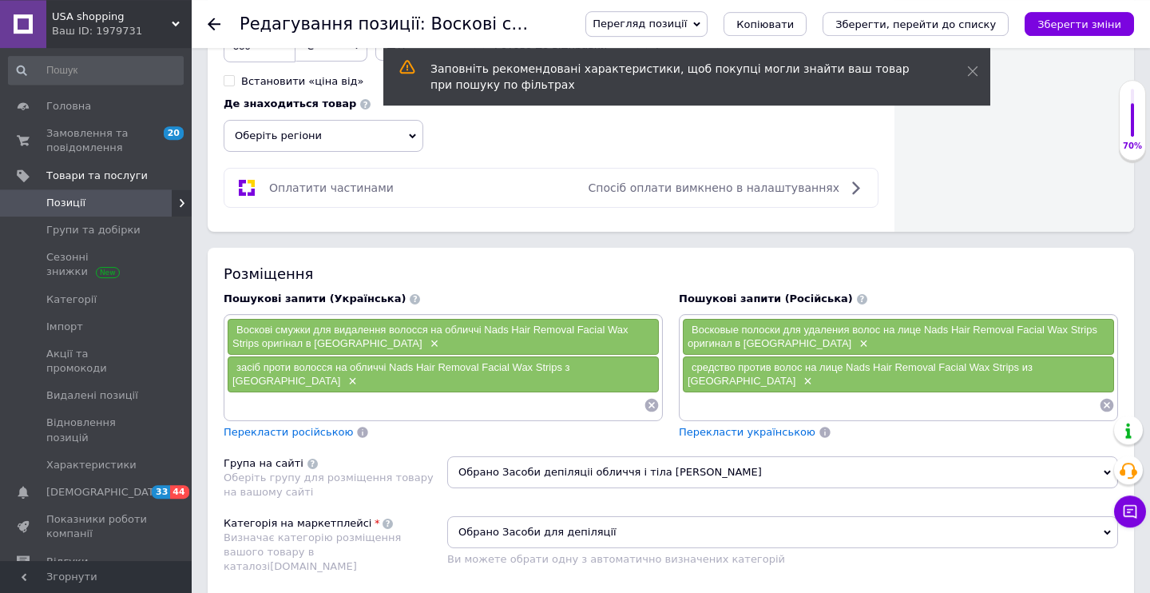
click at [304, 426] on span "Перекласти російською" at bounding box center [288, 432] width 129 height 12
click at [990, 26] on icon "Зберегти, перейти до списку" at bounding box center [915, 24] width 161 height 12
